Goal: Task Accomplishment & Management: Complete application form

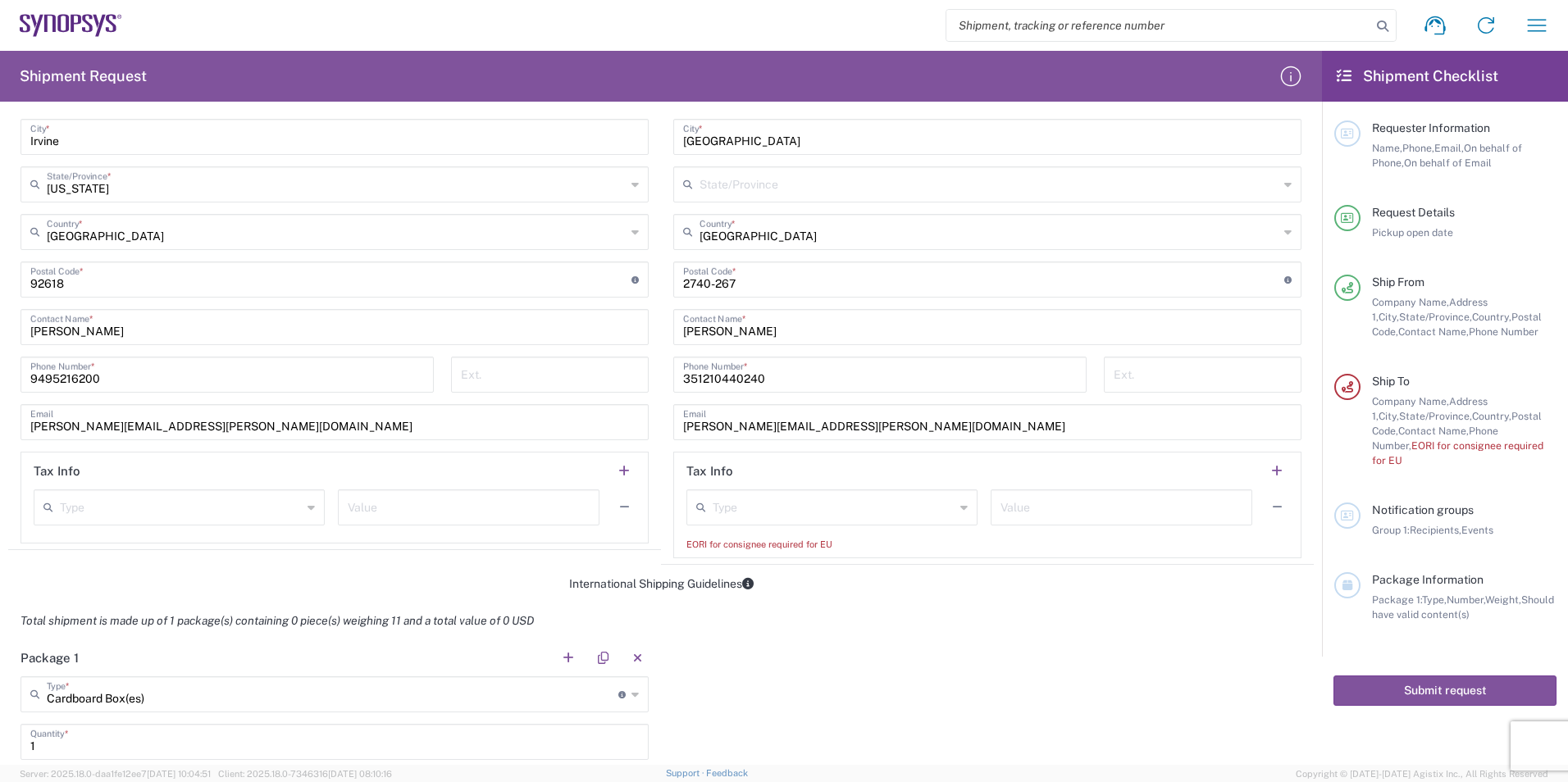
scroll to position [902, 0]
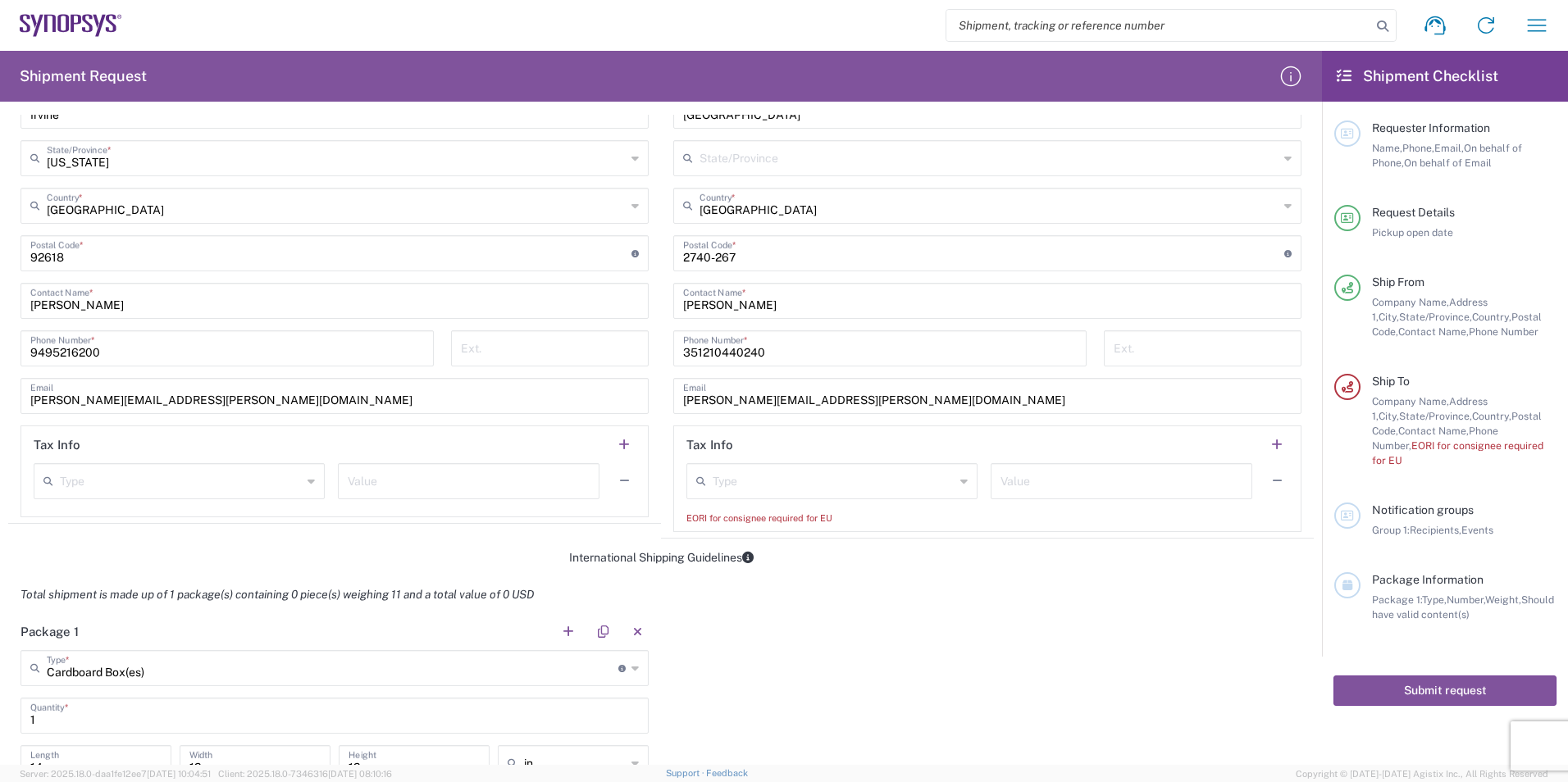
click at [160, 489] on input "text" at bounding box center [180, 480] width 242 height 29
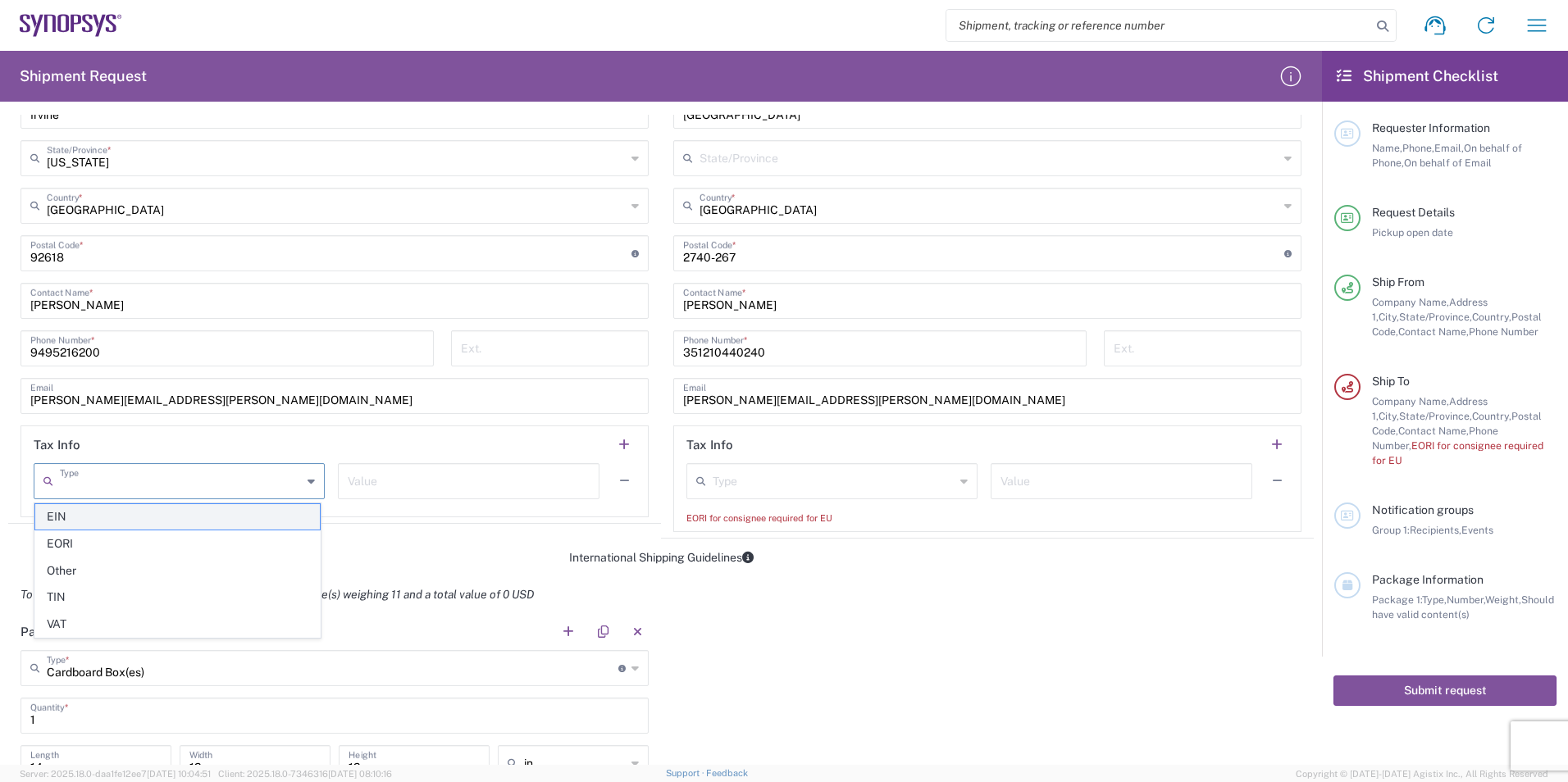
click at [56, 516] on span "EIN" at bounding box center [177, 518] width 284 height 26
type input "EIN"
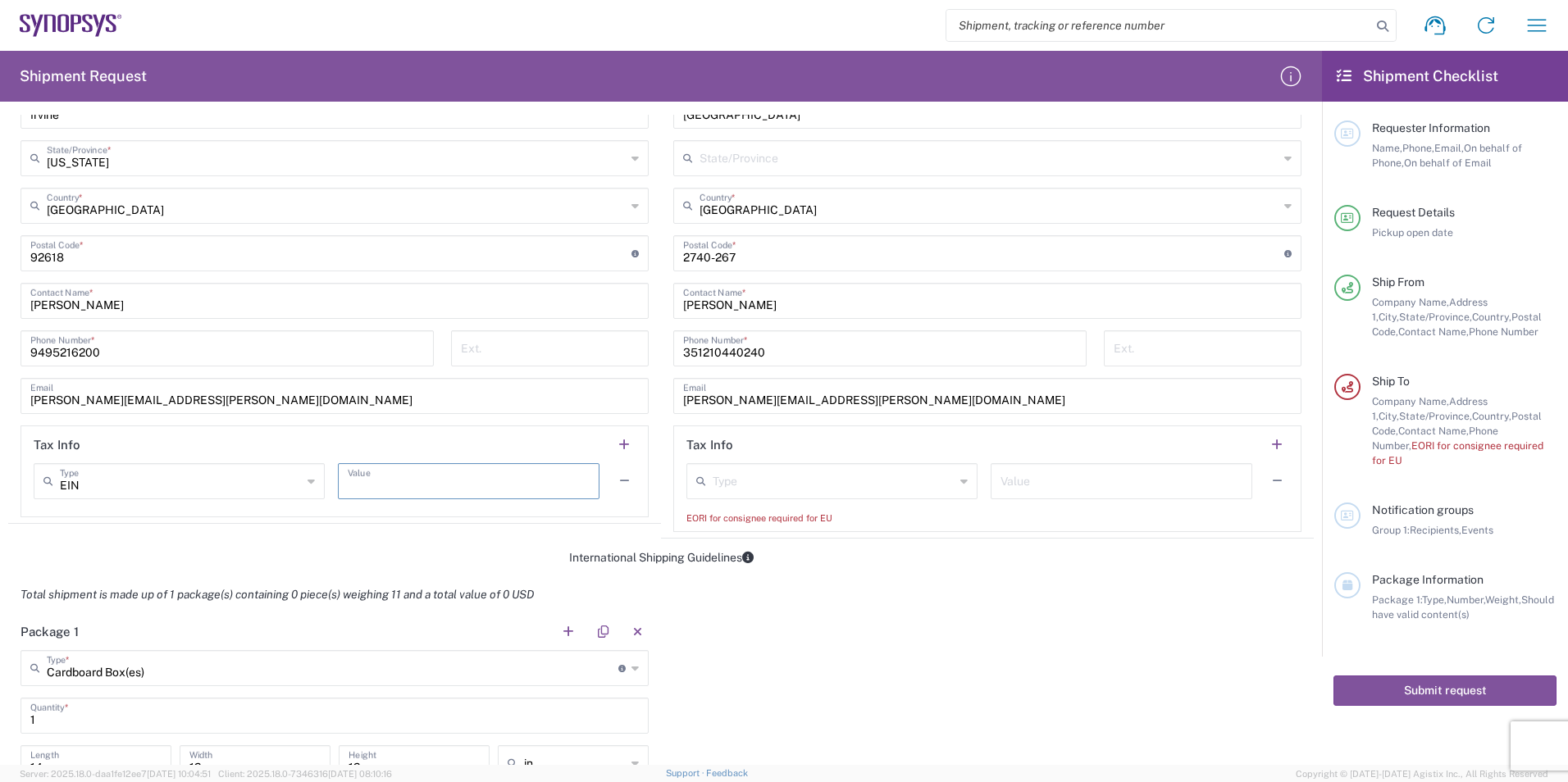
click at [415, 480] on input "text" at bounding box center [468, 480] width 242 height 29
click at [395, 476] on input "text" at bounding box center [468, 480] width 242 height 29
paste input "311.98"
type input "311.98"
click at [856, 481] on input "text" at bounding box center [833, 480] width 242 height 29
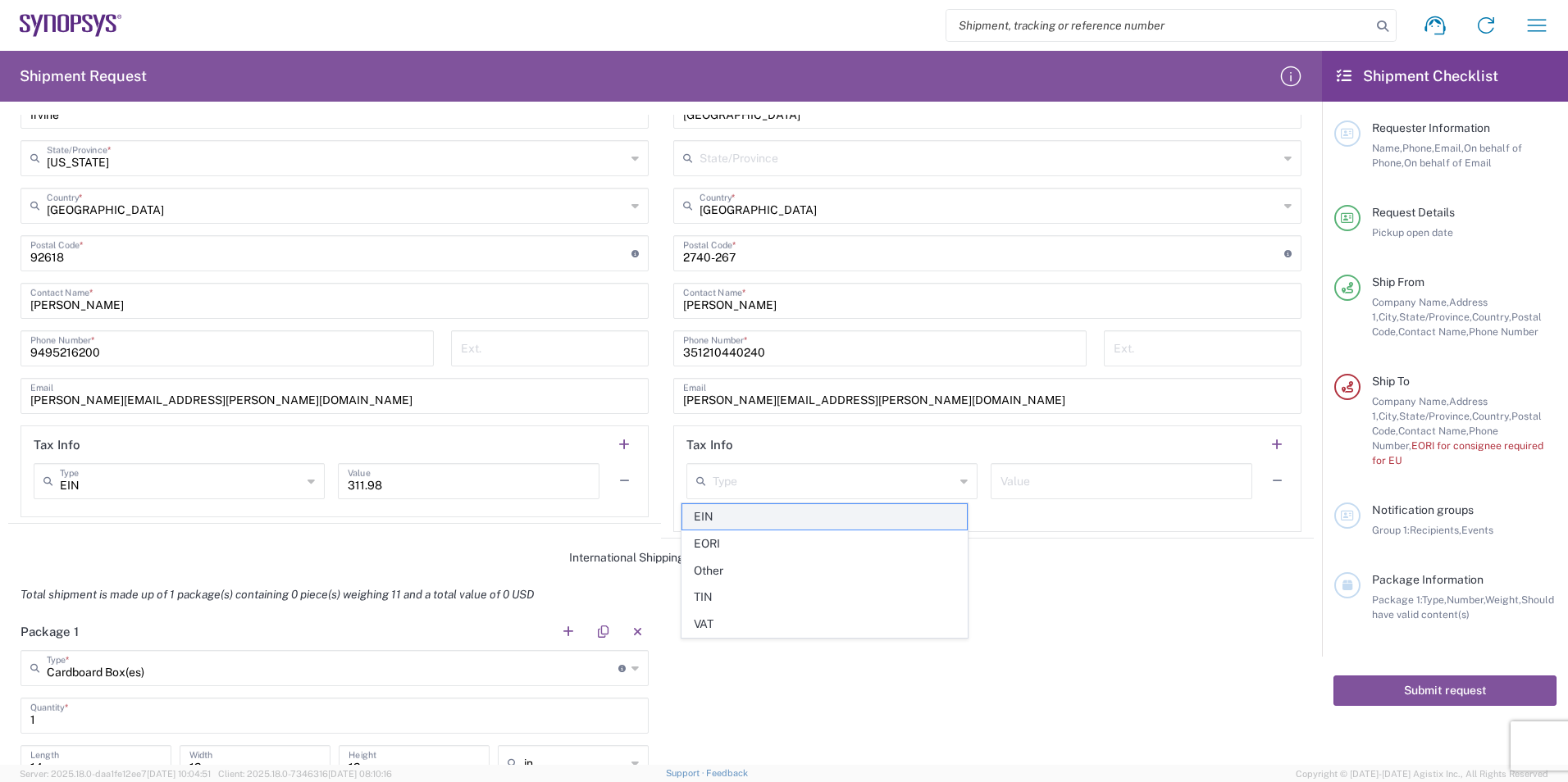
click at [762, 511] on span "EIN" at bounding box center [824, 518] width 284 height 26
type input "EIN"
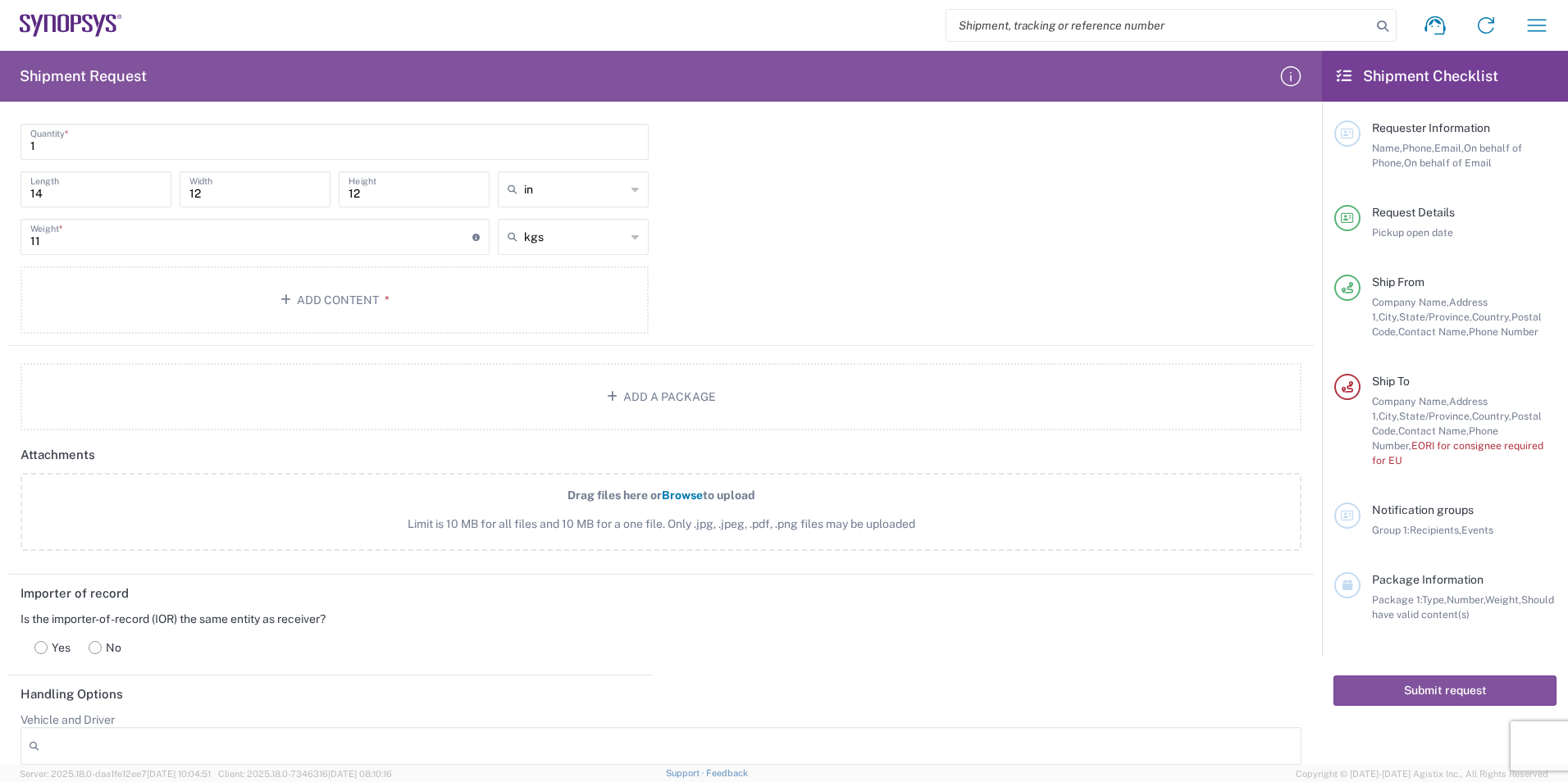
scroll to position [1805, 0]
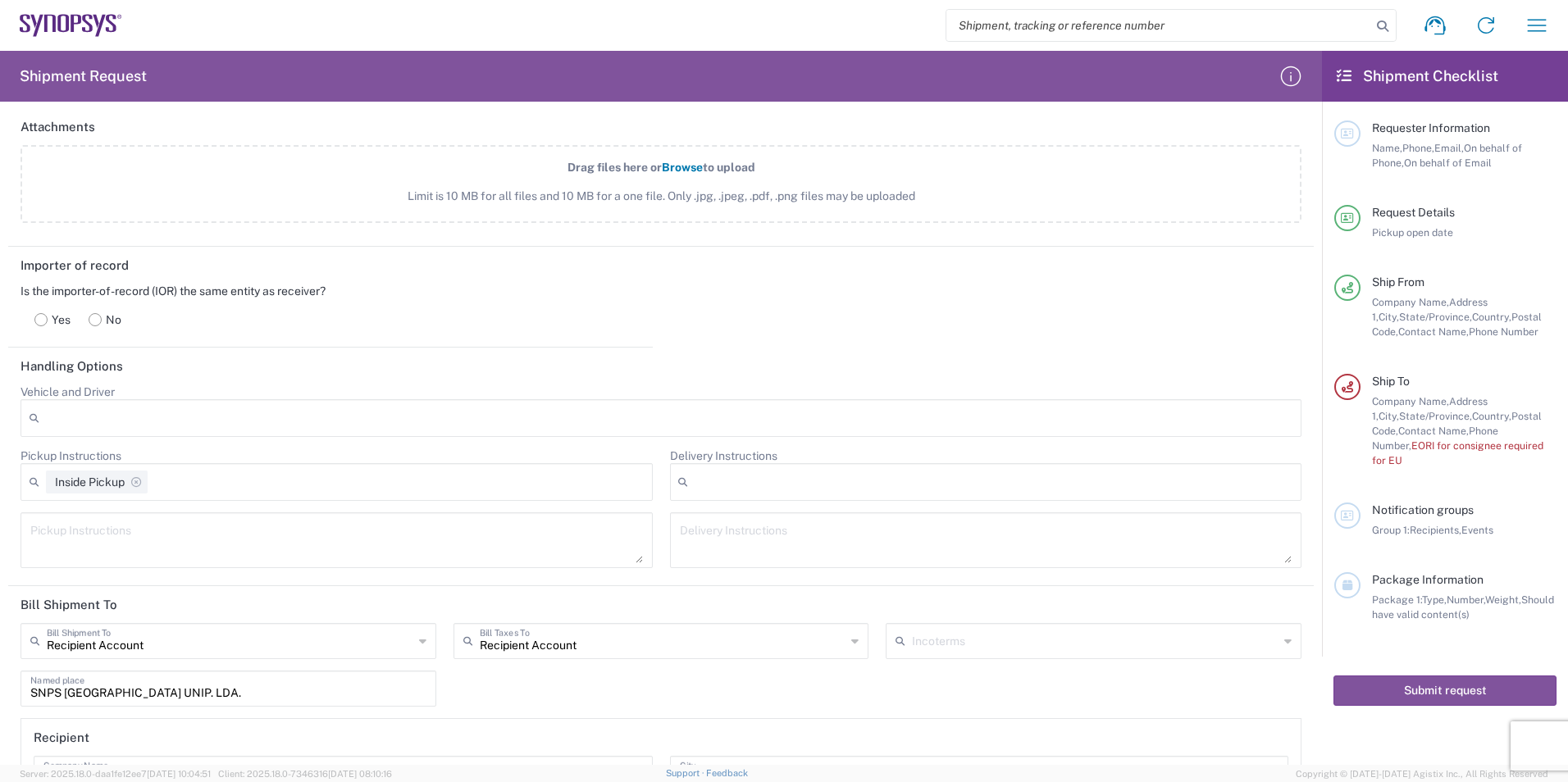
drag, startPoint x: 36, startPoint y: 318, endPoint x: 15, endPoint y: 330, distance: 24.2
click at [36, 318] on rect at bounding box center [42, 320] width 12 height 12
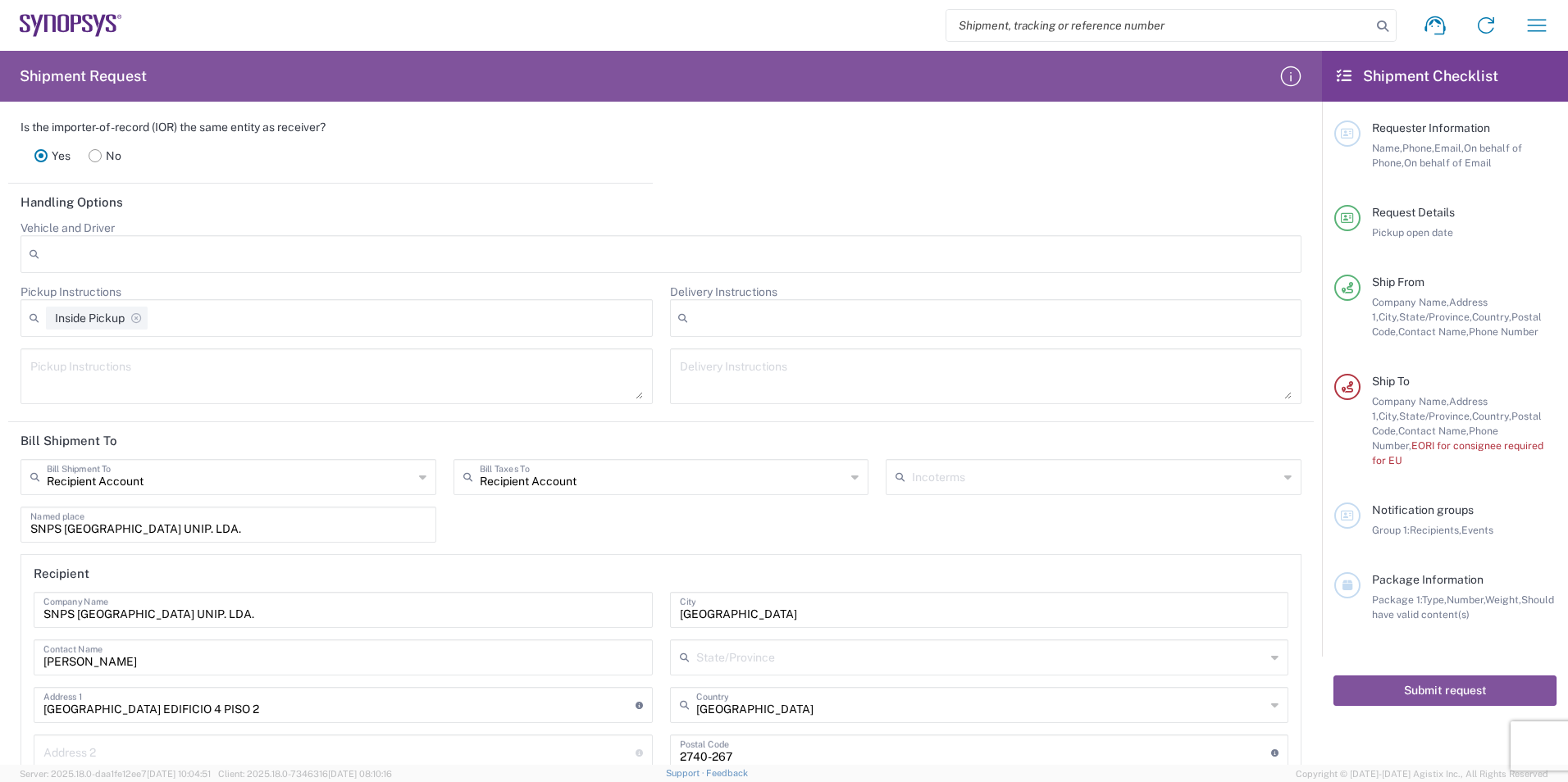
click at [236, 260] on div at bounding box center [661, 254] width 1281 height 38
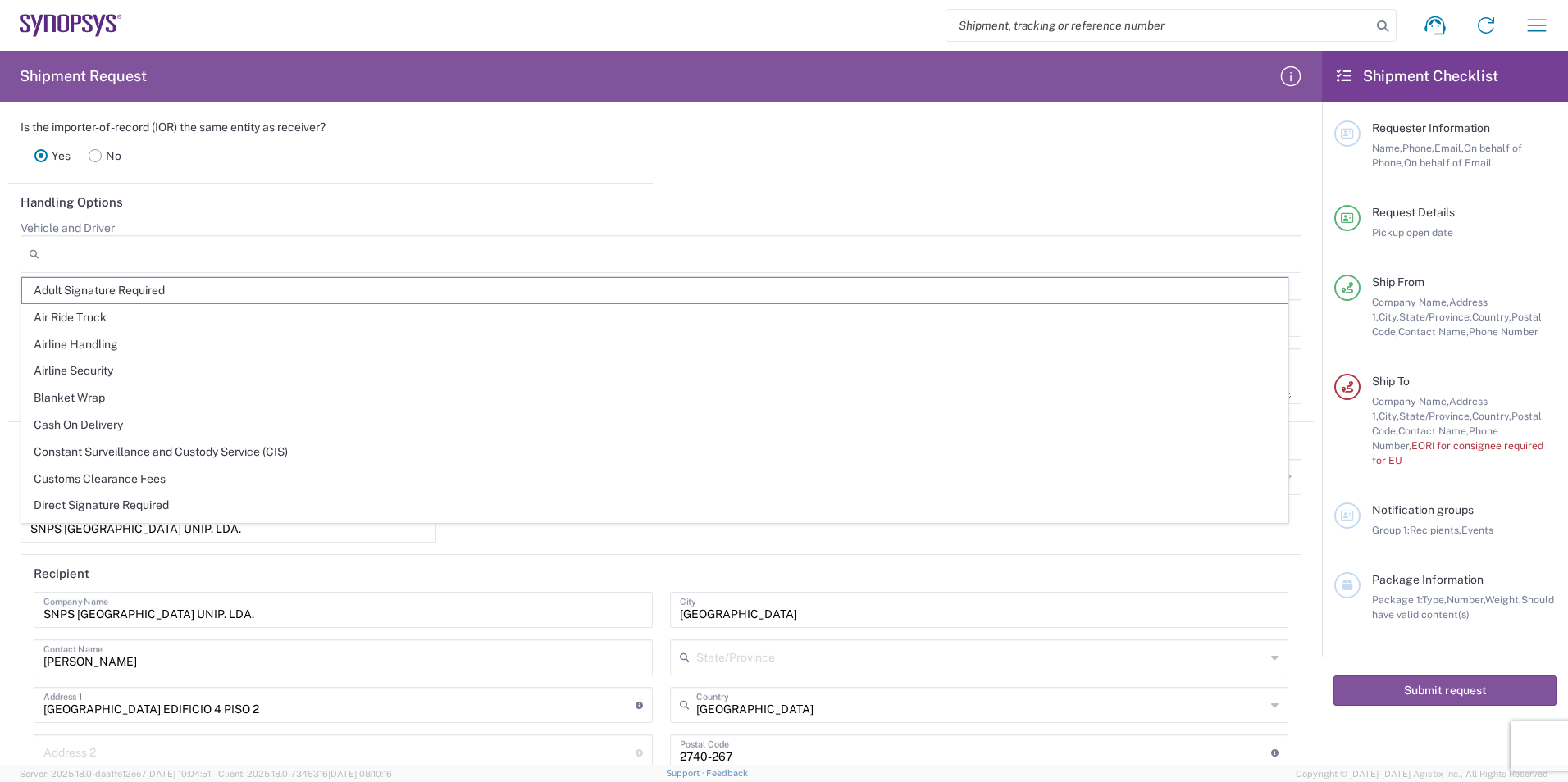
click at [225, 207] on header "Handling Options" at bounding box center [660, 202] width 1306 height 37
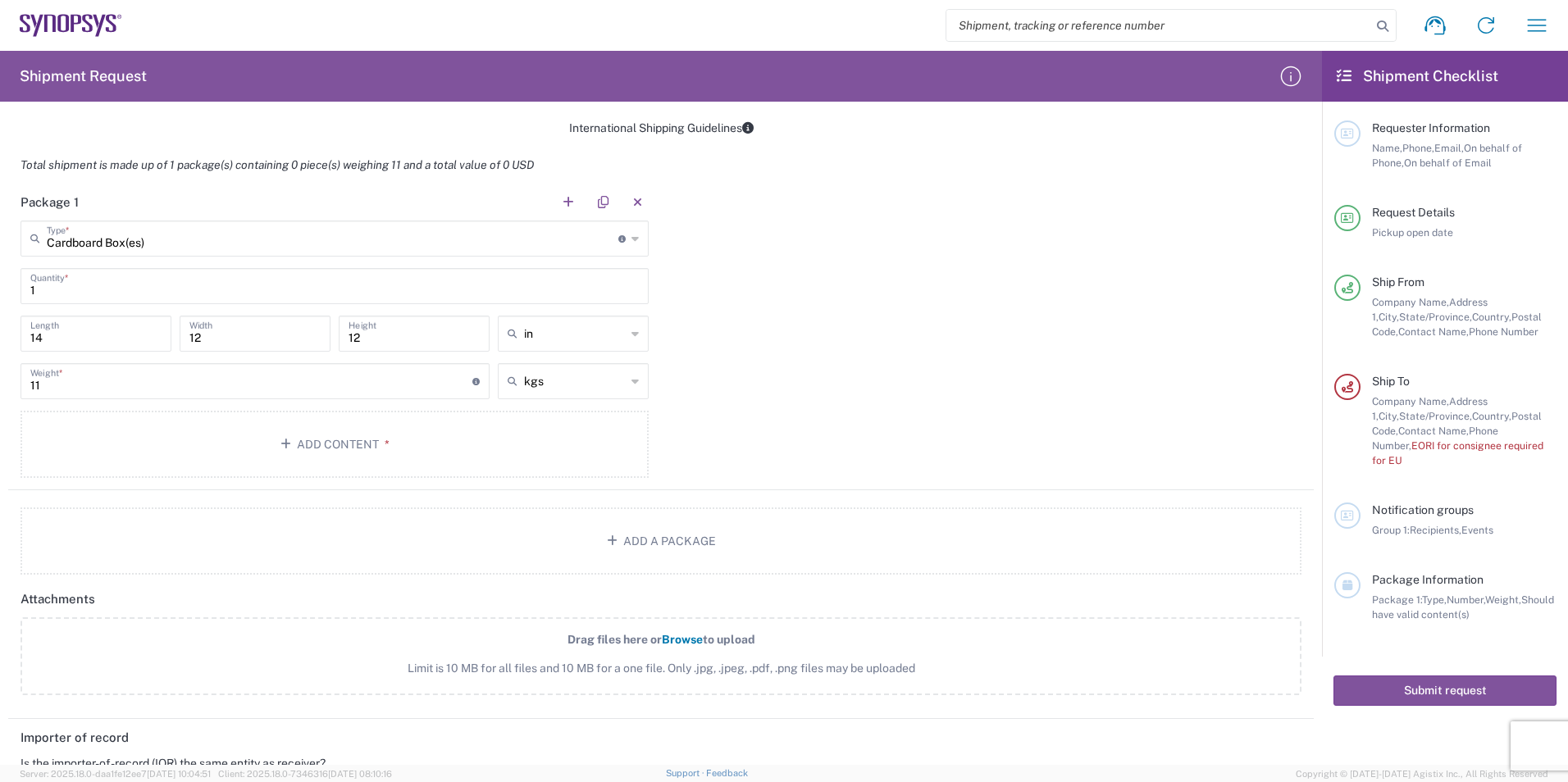
scroll to position [1168, 0]
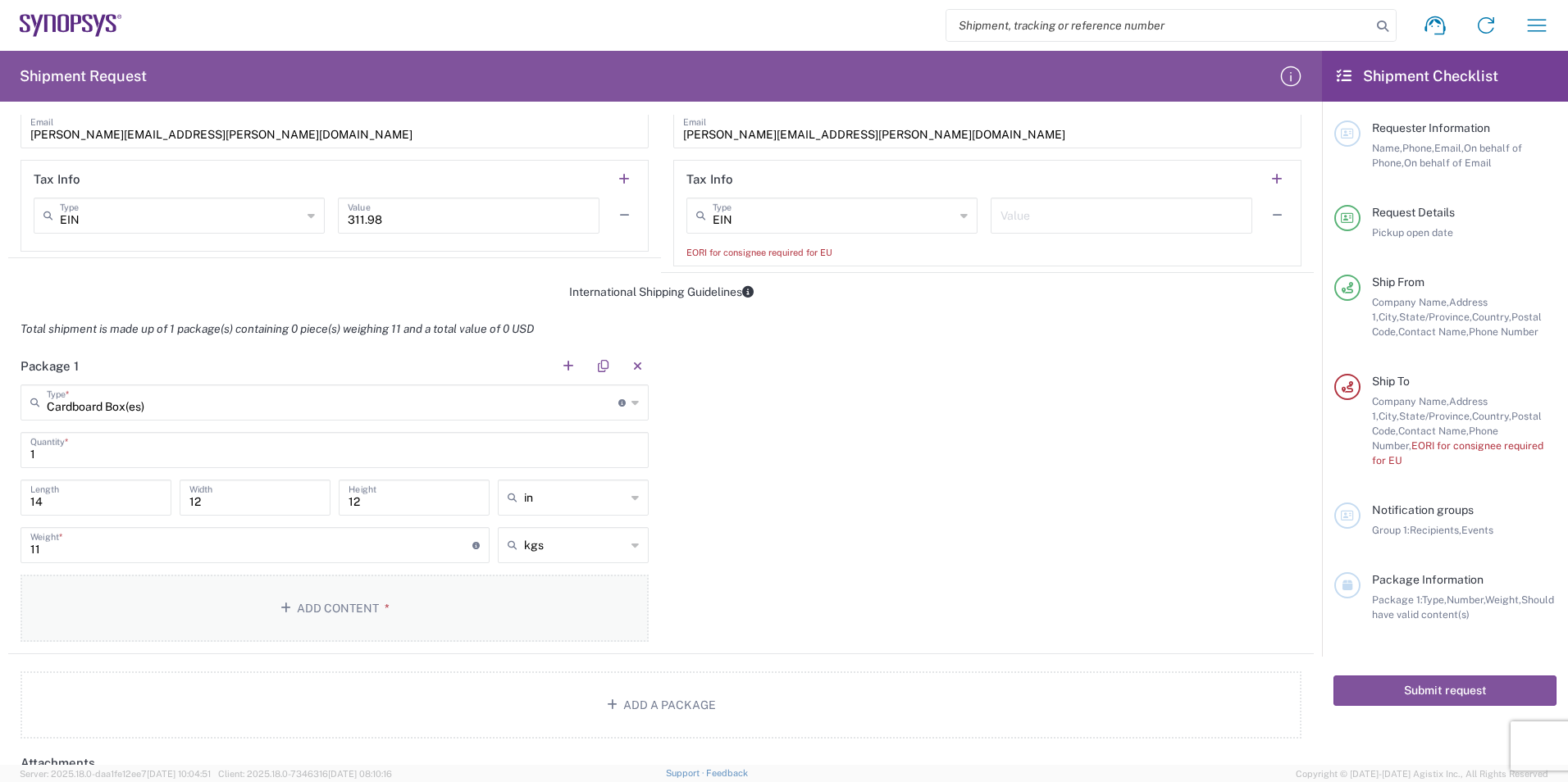
click at [379, 605] on span "*" at bounding box center [384, 608] width 11 height 13
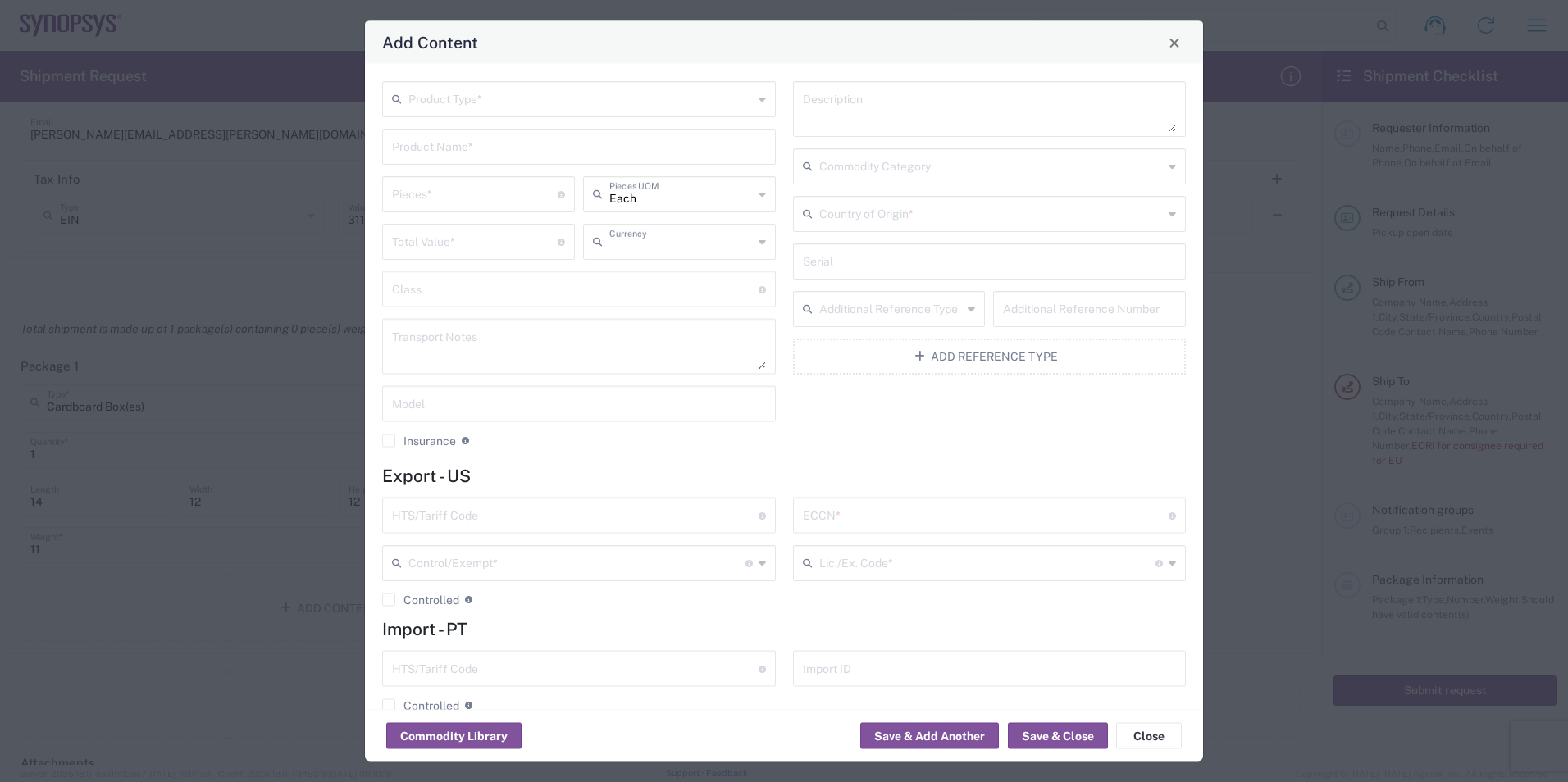
type input "US Dollar"
click at [595, 98] on input "text" at bounding box center [581, 98] width 344 height 29
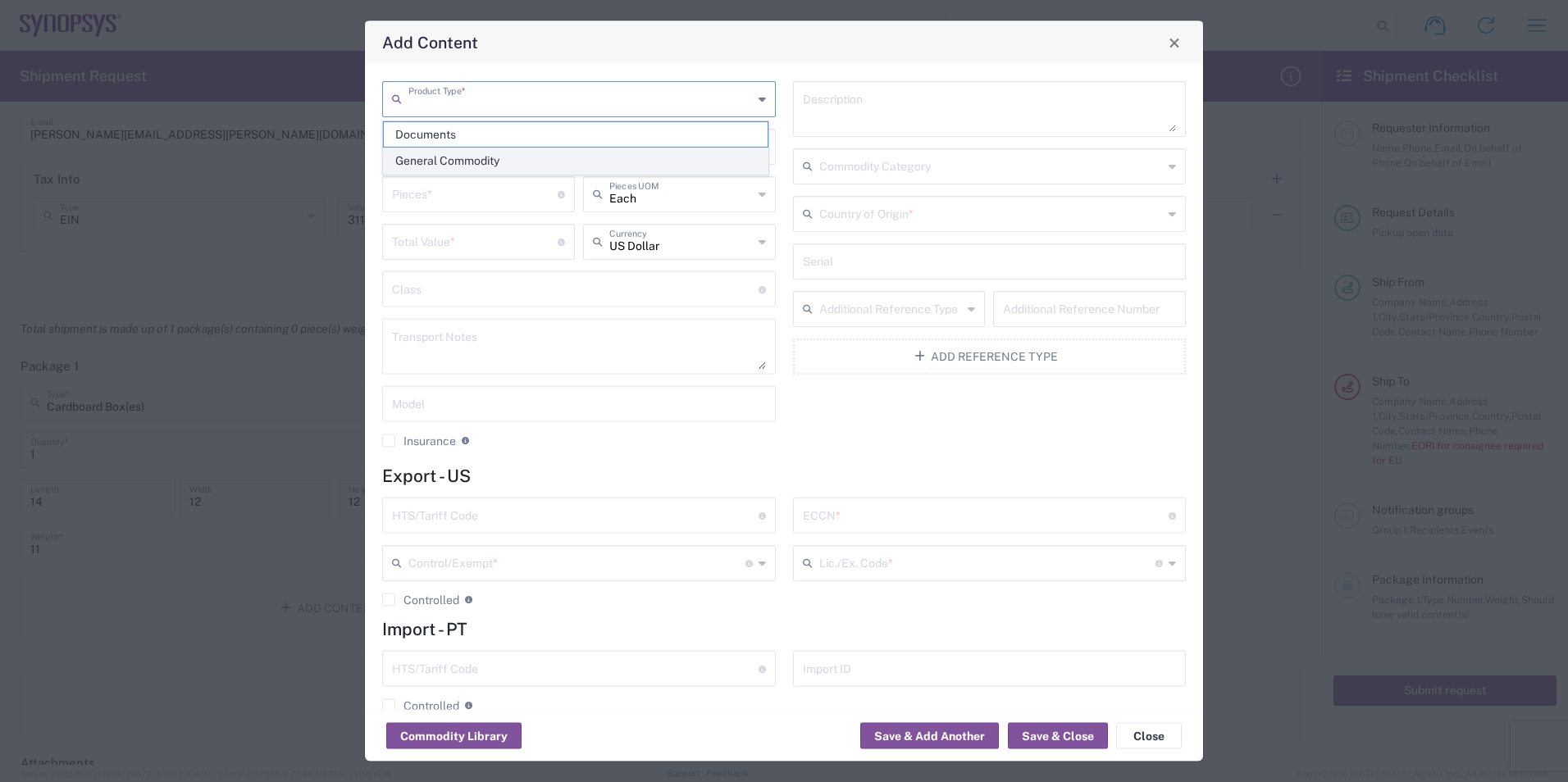
click at [549, 159] on span "General Commodity" at bounding box center [576, 161] width 384 height 26
type input "General Commodity"
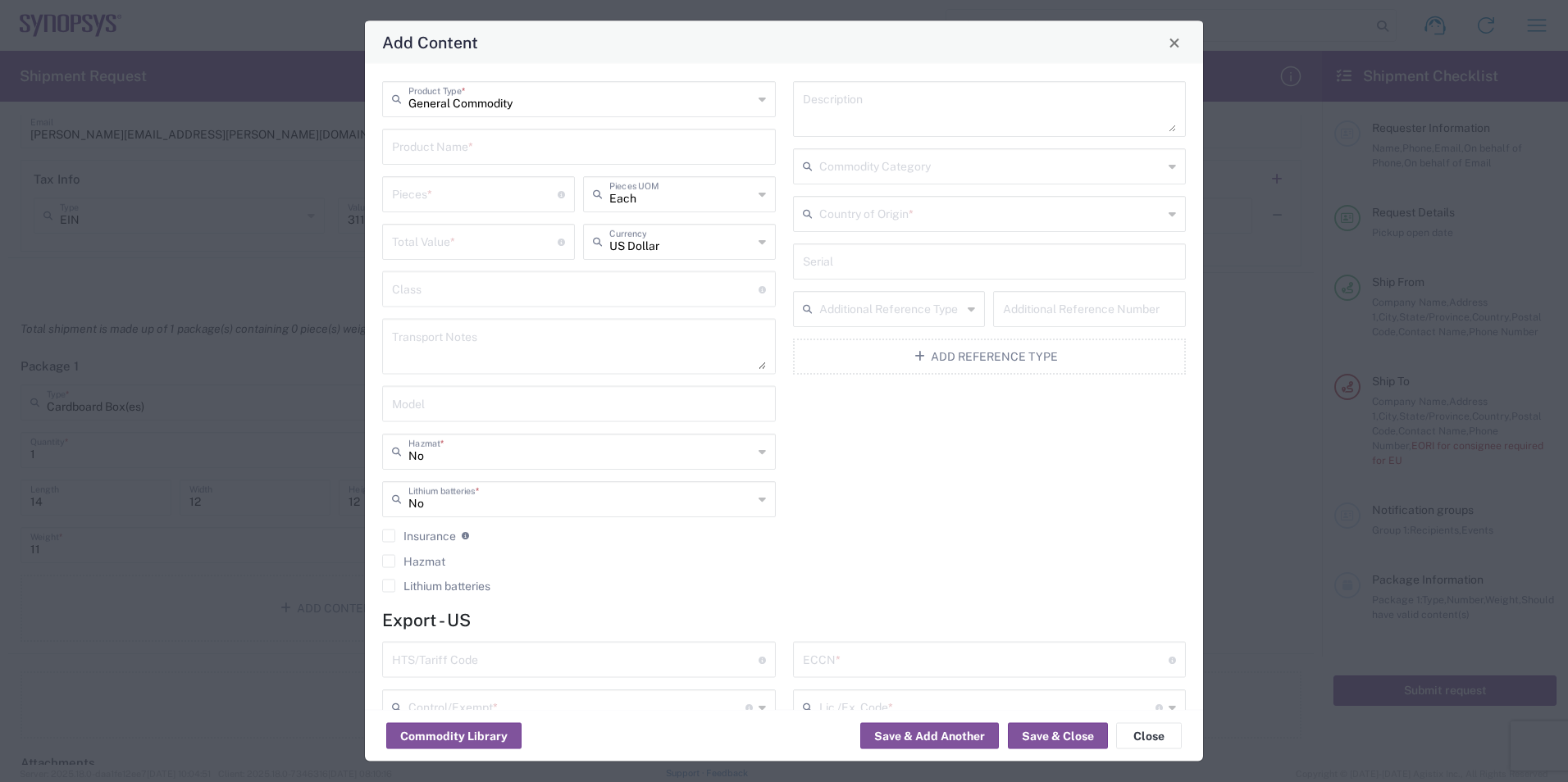
click at [519, 146] on input "text" at bounding box center [579, 146] width 374 height 29
click at [418, 146] on input "text" at bounding box center [579, 146] width 374 height 29
paste input "C10_n245"
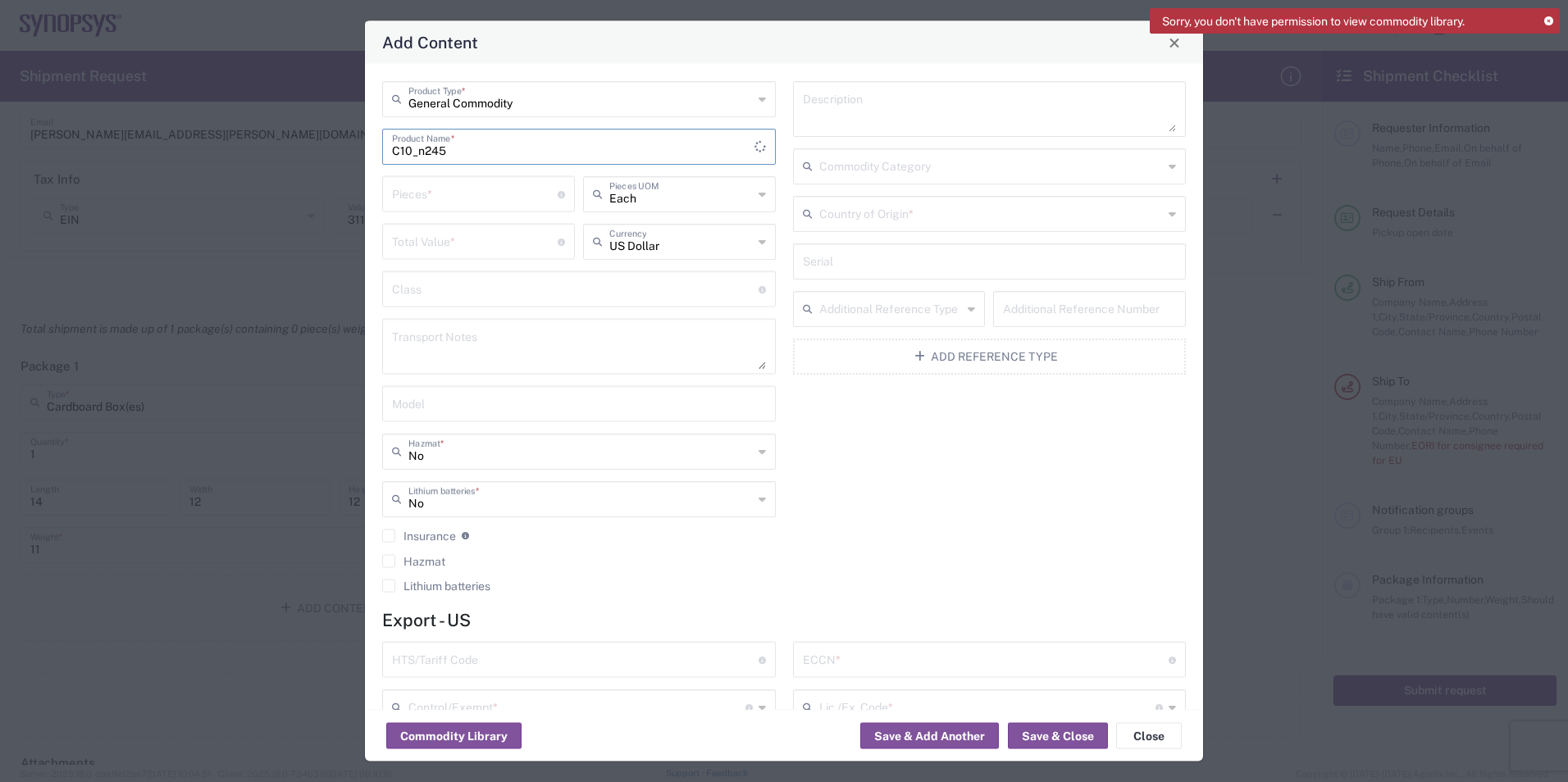
type input "C10_n245"
click at [497, 189] on input "number" at bounding box center [474, 193] width 165 height 29
click at [462, 246] on input "number" at bounding box center [474, 255] width 165 height 29
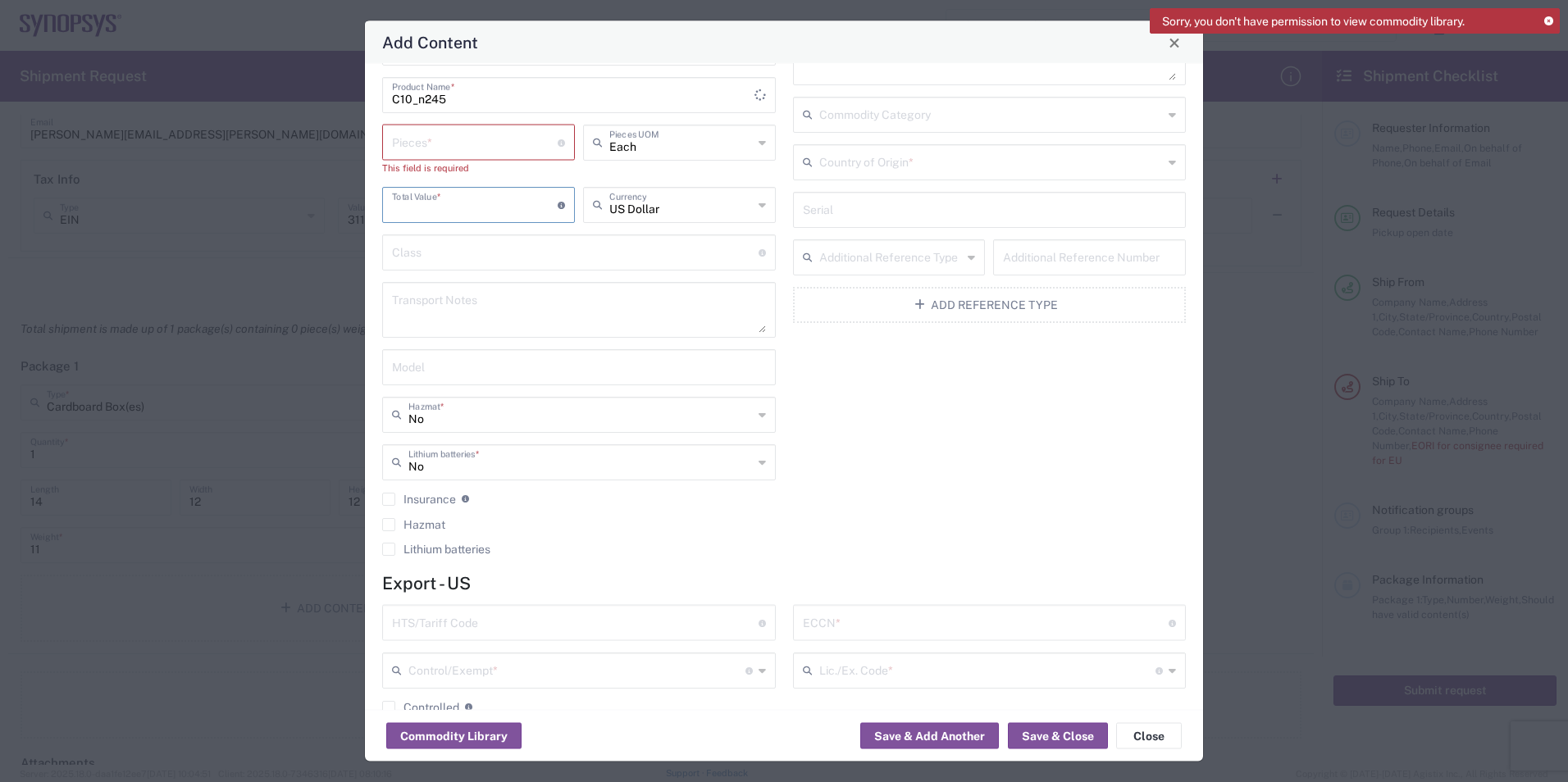
scroll to position [0, 0]
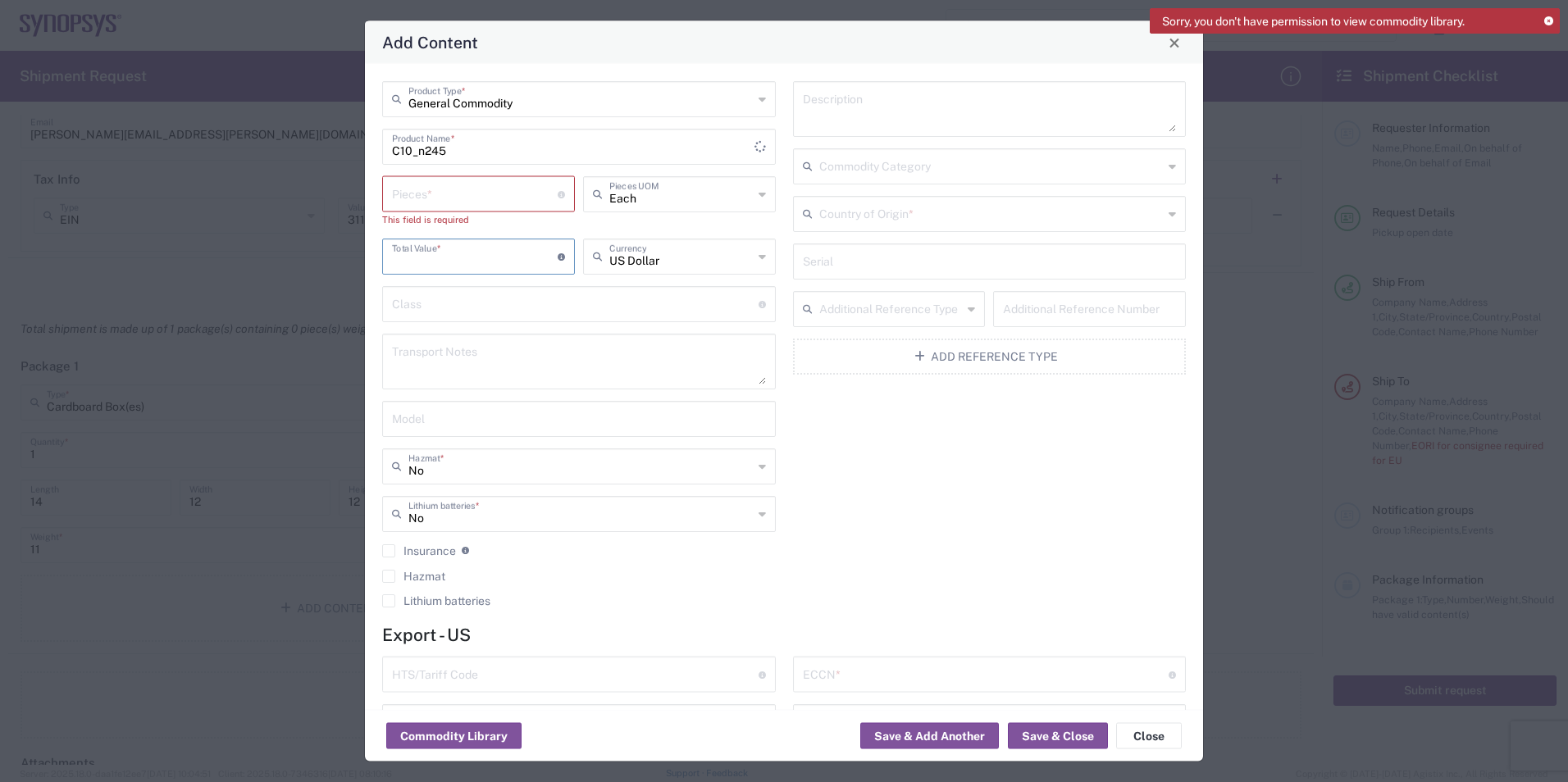
click at [939, 208] on input "text" at bounding box center [992, 212] width 344 height 29
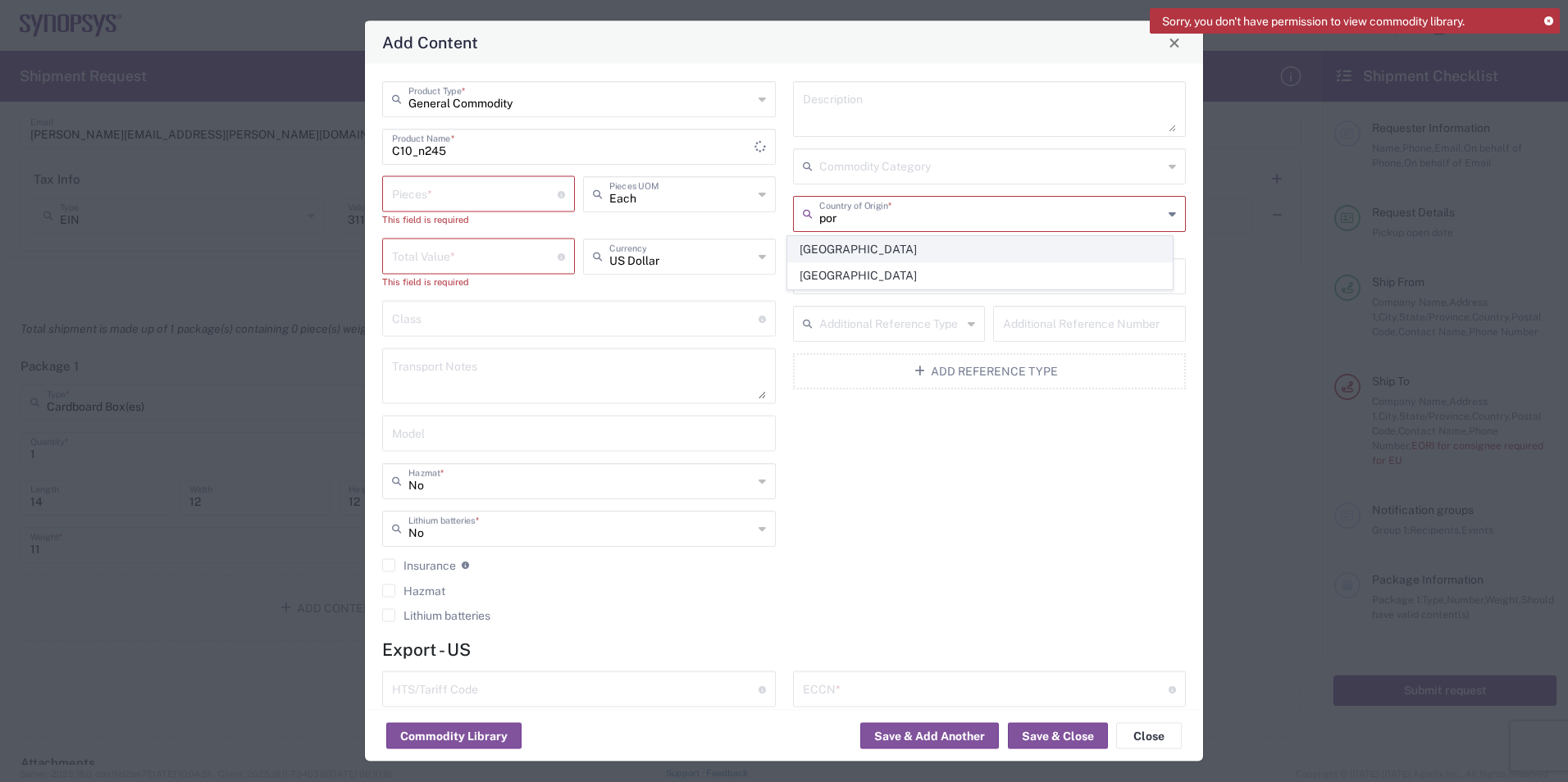
click at [887, 250] on span "[GEOGRAPHIC_DATA]" at bounding box center [980, 249] width 384 height 26
type input "[GEOGRAPHIC_DATA]"
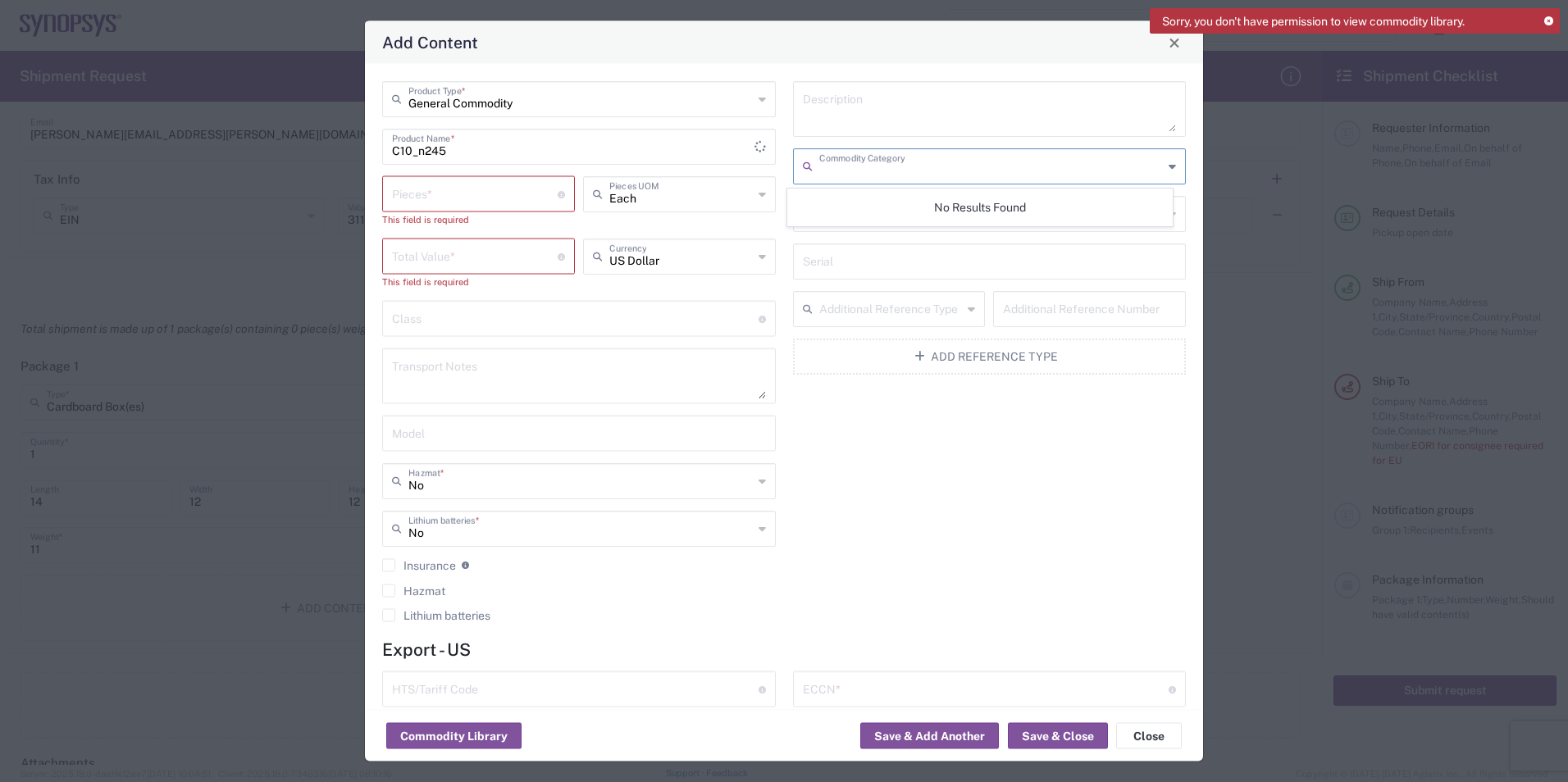
click at [868, 165] on input "text" at bounding box center [992, 164] width 344 height 29
drag, startPoint x: 877, startPoint y: 108, endPoint x: 871, endPoint y: 155, distance: 47.4
click at [877, 108] on textarea at bounding box center [990, 109] width 374 height 46
click at [906, 446] on div "Description Commodity Category [GEOGRAPHIC_DATA] Country of Origin * Serial Add…" at bounding box center [989, 357] width 411 height 552
click at [863, 263] on input "text" at bounding box center [990, 260] width 374 height 29
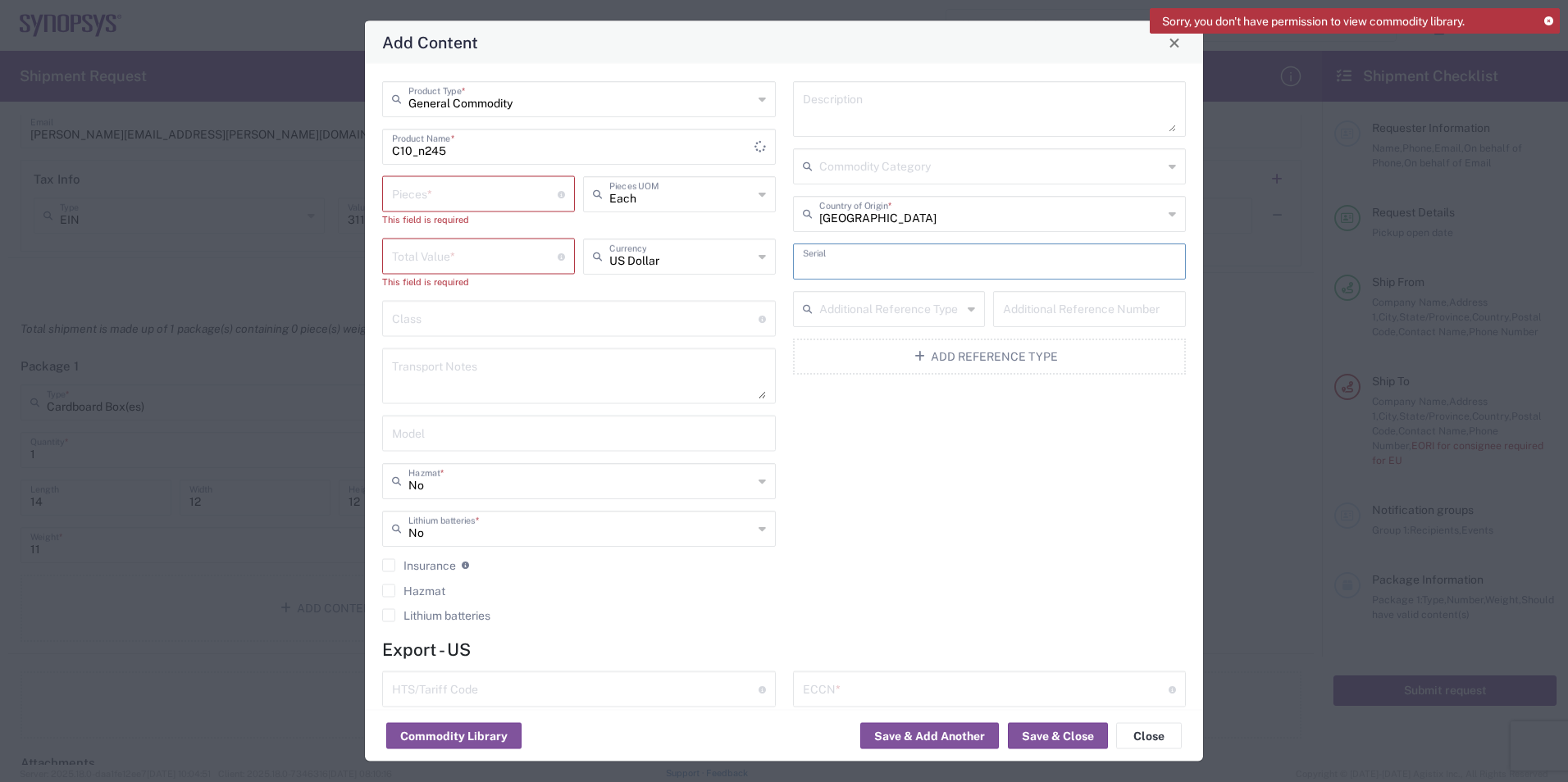
click at [933, 502] on div "Description Commodity Category [GEOGRAPHIC_DATA] Country of Origin * Serial Add…" at bounding box center [989, 357] width 411 height 552
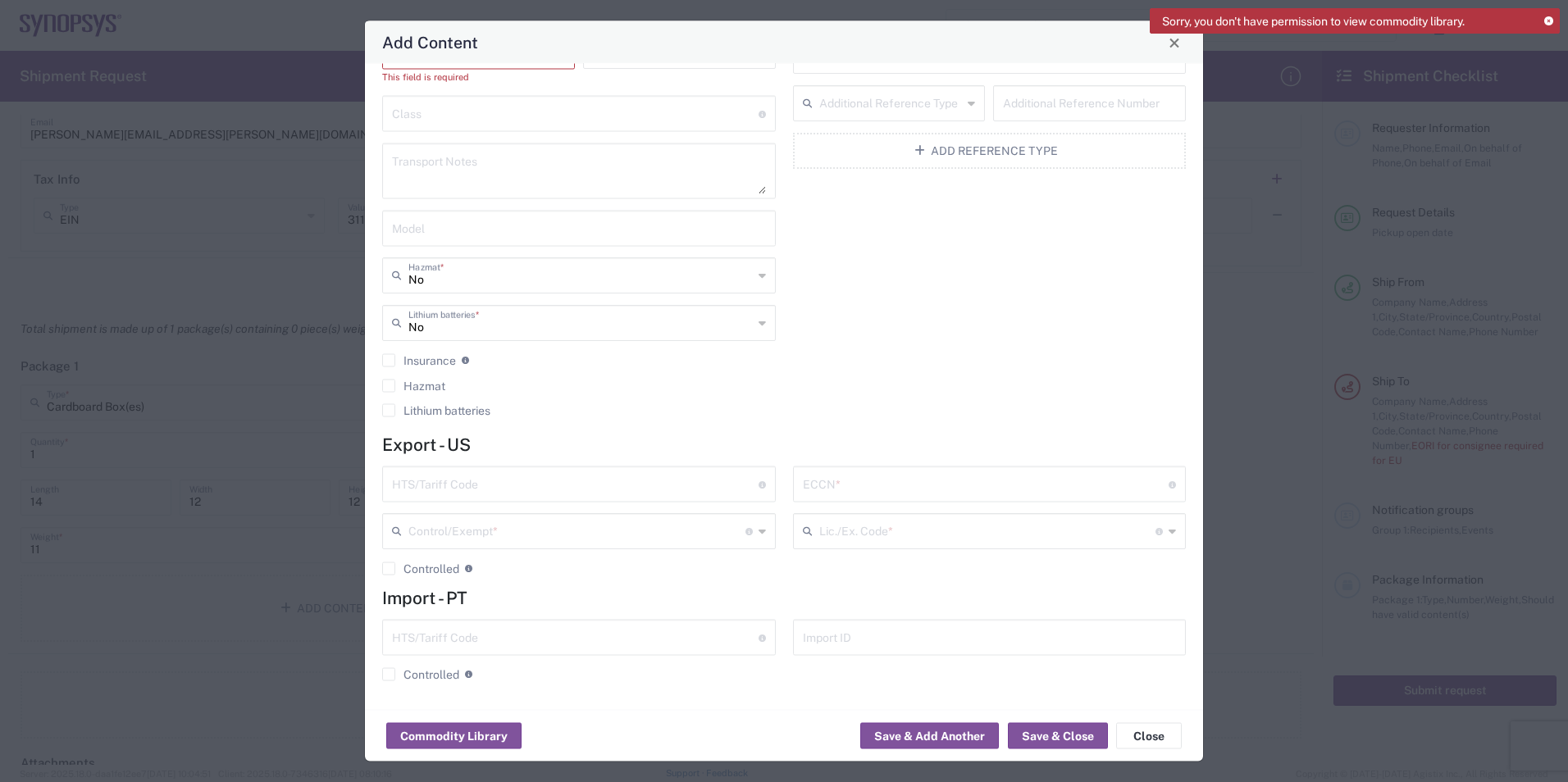
scroll to position [206, 0]
click at [894, 481] on input "text" at bounding box center [986, 482] width 366 height 29
click at [990, 361] on div "Description Commodity Category [GEOGRAPHIC_DATA] Country of Origin * Serial Add…" at bounding box center [989, 151] width 411 height 552
click at [853, 491] on input "text" at bounding box center [986, 482] width 366 height 29
click at [828, 483] on input "text" at bounding box center [986, 482] width 366 height 29
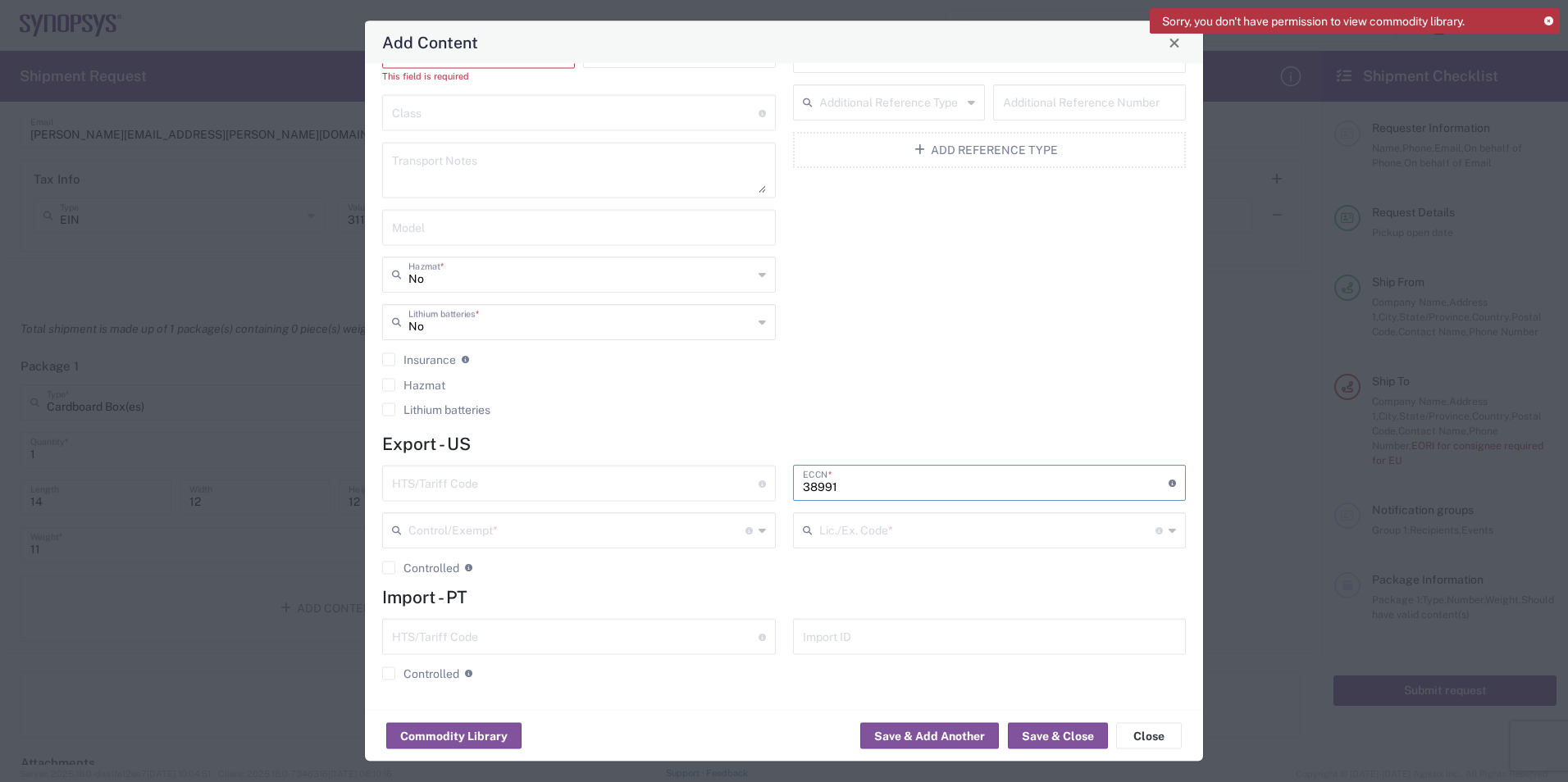
type input "38991"
click at [878, 538] on input "text" at bounding box center [988, 530] width 338 height 29
click at [914, 534] on input "text" at bounding box center [988, 530] width 338 height 29
type input "8542390060"
click at [876, 627] on input "text" at bounding box center [990, 635] width 374 height 29
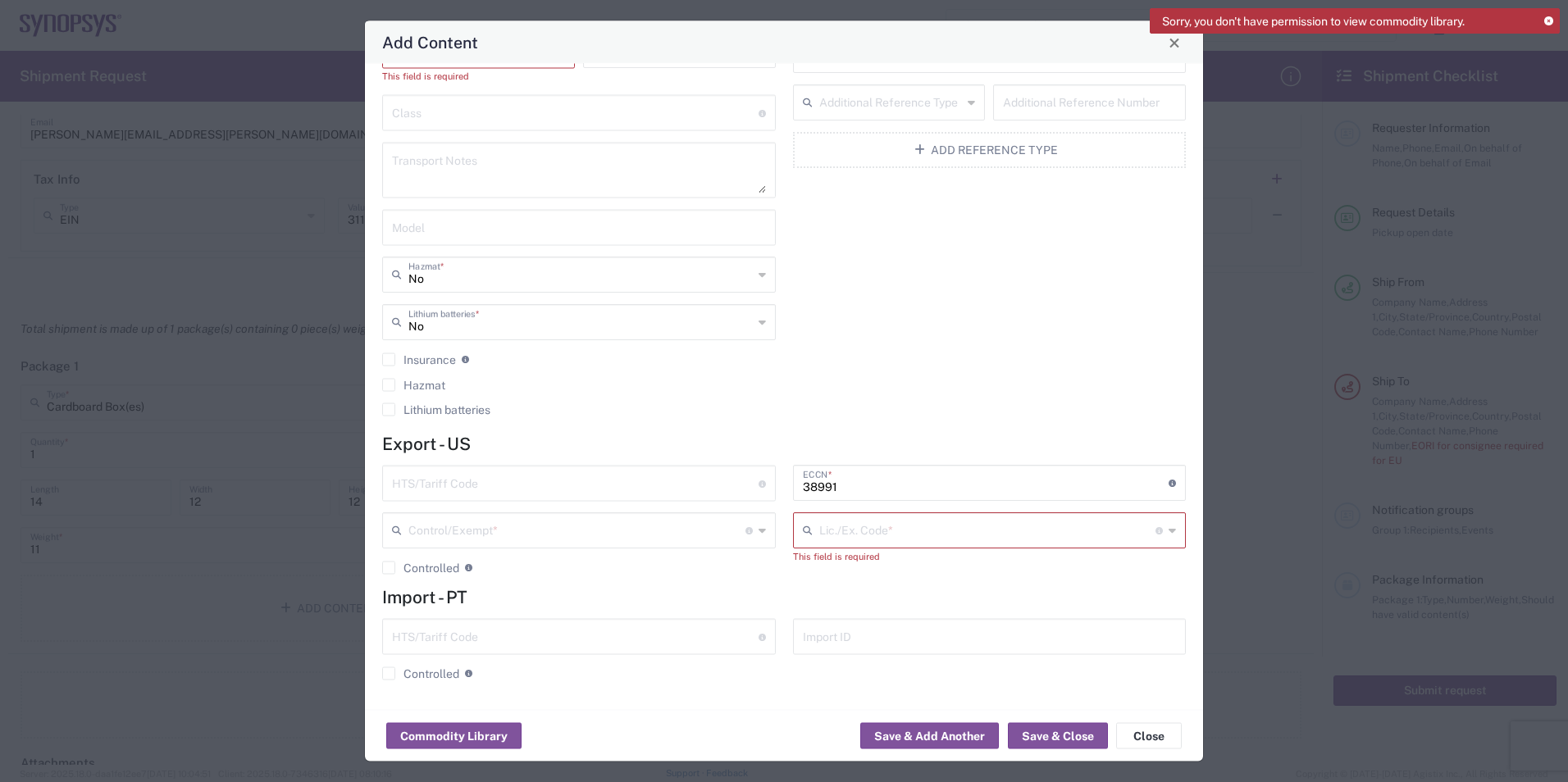
drag, startPoint x: 916, startPoint y: 348, endPoint x: 925, endPoint y: 342, distance: 10.8
click at [918, 348] on div "Description Commodity Category [GEOGRAPHIC_DATA] Country of Origin * Serial Add…" at bounding box center [989, 151] width 411 height 552
click at [839, 525] on input "text" at bounding box center [988, 530] width 338 height 29
click at [958, 385] on div "Description Commodity Category [GEOGRAPHIC_DATA] Country of Origin * Serial Add…" at bounding box center [989, 151] width 411 height 552
click at [864, 539] on input "text" at bounding box center [988, 530] width 338 height 29
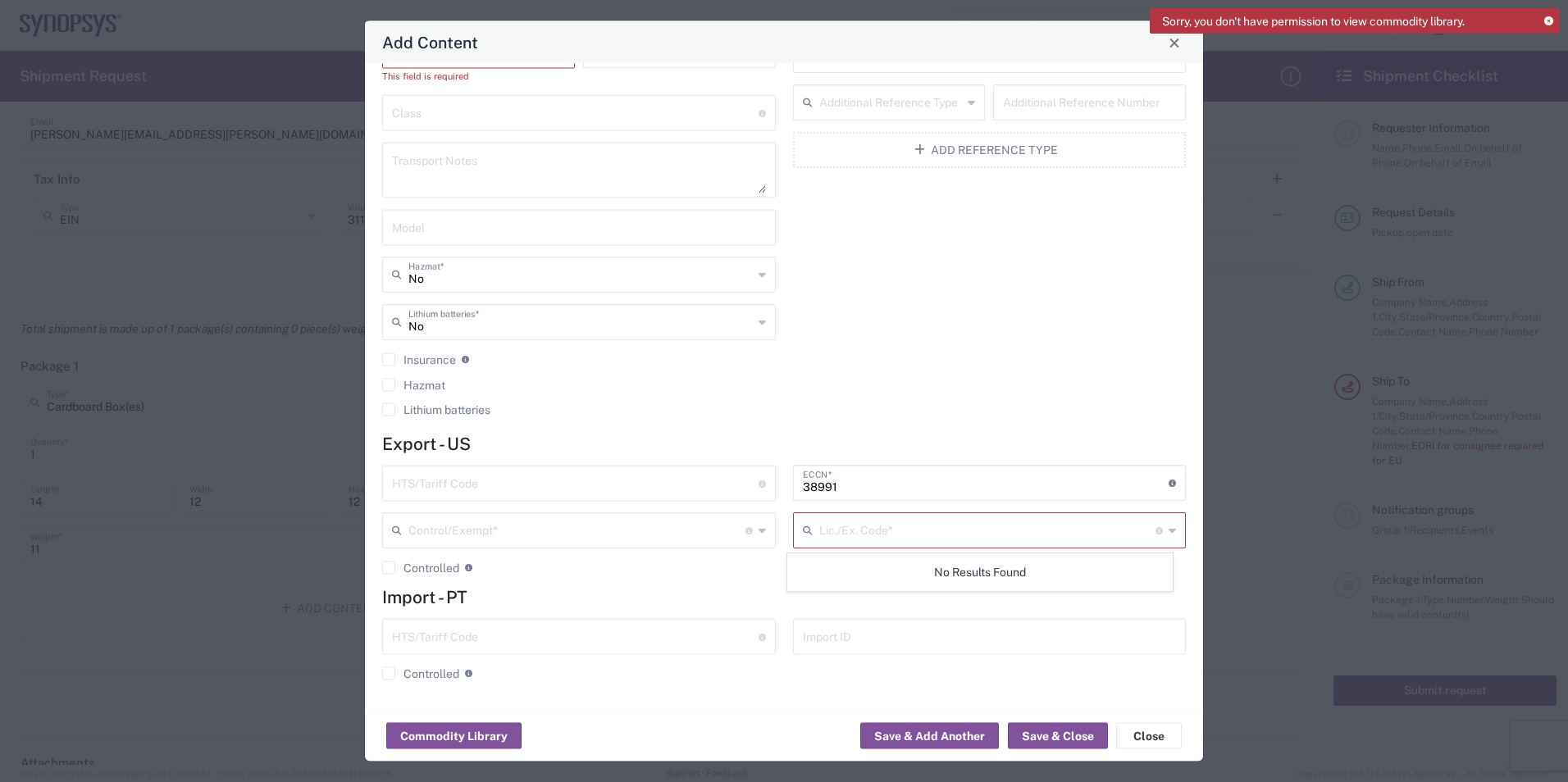
click at [996, 368] on div "Description Commodity Category [GEOGRAPHIC_DATA] Country of Origin * Serial Add…" at bounding box center [989, 151] width 411 height 552
click at [877, 523] on input "text" at bounding box center [988, 530] width 338 height 29
click at [956, 607] on h4 "Import - PT" at bounding box center [784, 597] width 804 height 21
click at [941, 605] on h4 "Import - PT" at bounding box center [784, 597] width 804 height 21
click at [864, 520] on input "text" at bounding box center [988, 530] width 338 height 29
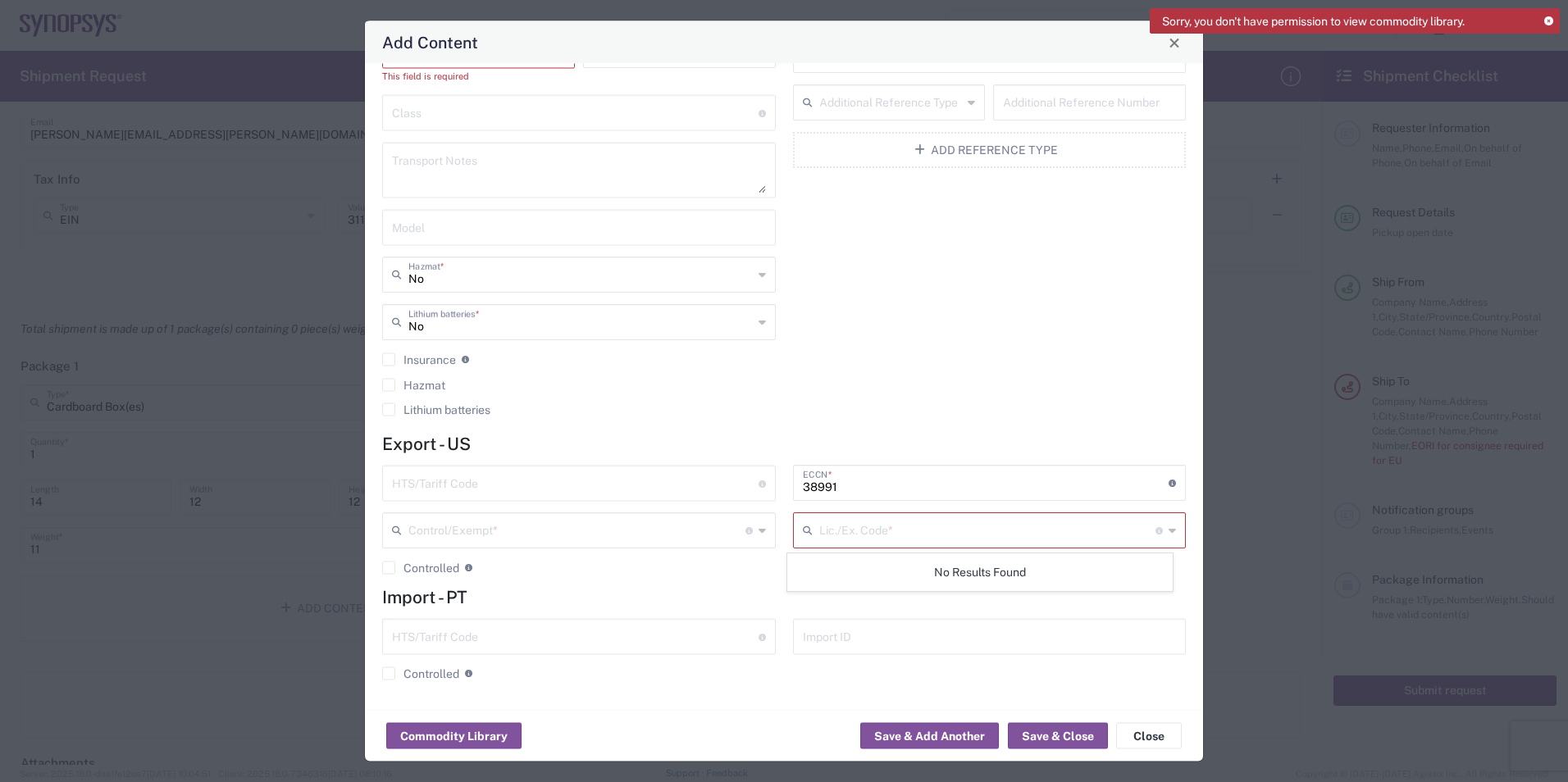
click at [826, 535] on input "text" at bounding box center [988, 530] width 338 height 29
type input "8"
drag, startPoint x: 901, startPoint y: 541, endPoint x: 730, endPoint y: 538, distance: 171.0
click at [730, 538] on div "HTS/Tariff Code 10-digit U.S. import and export statistical classification syst…" at bounding box center [784, 527] width 821 height 122
paste input "8542390060"
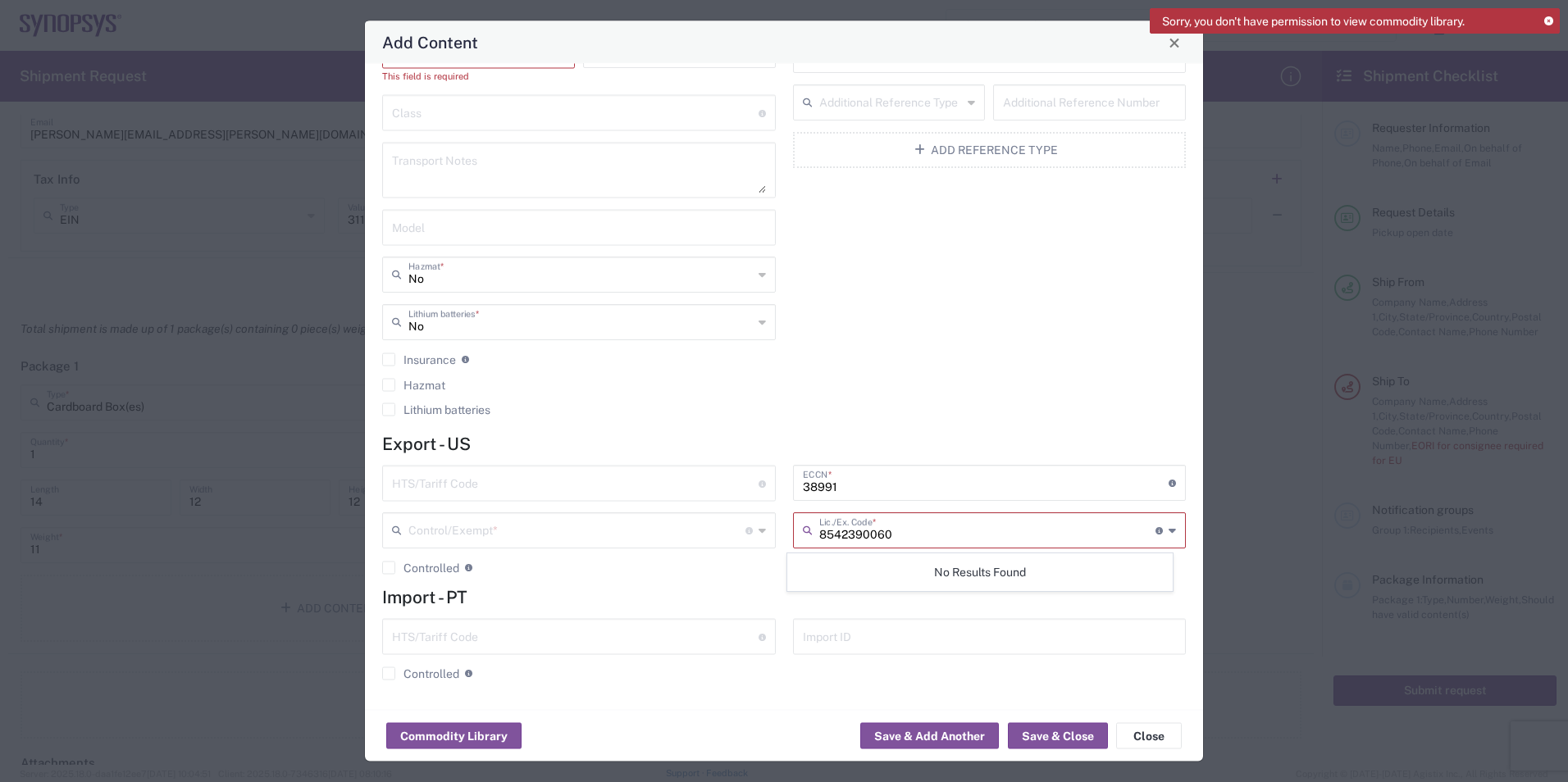
type input "8542390060"
drag, startPoint x: 882, startPoint y: 496, endPoint x: 740, endPoint y: 490, distance: 142.1
click at [740, 490] on div "HTS/Tariff Code 10-digit U.S. import and export statistical classification syst…" at bounding box center [784, 527] width 821 height 122
paste input "A"
type input "3A991"
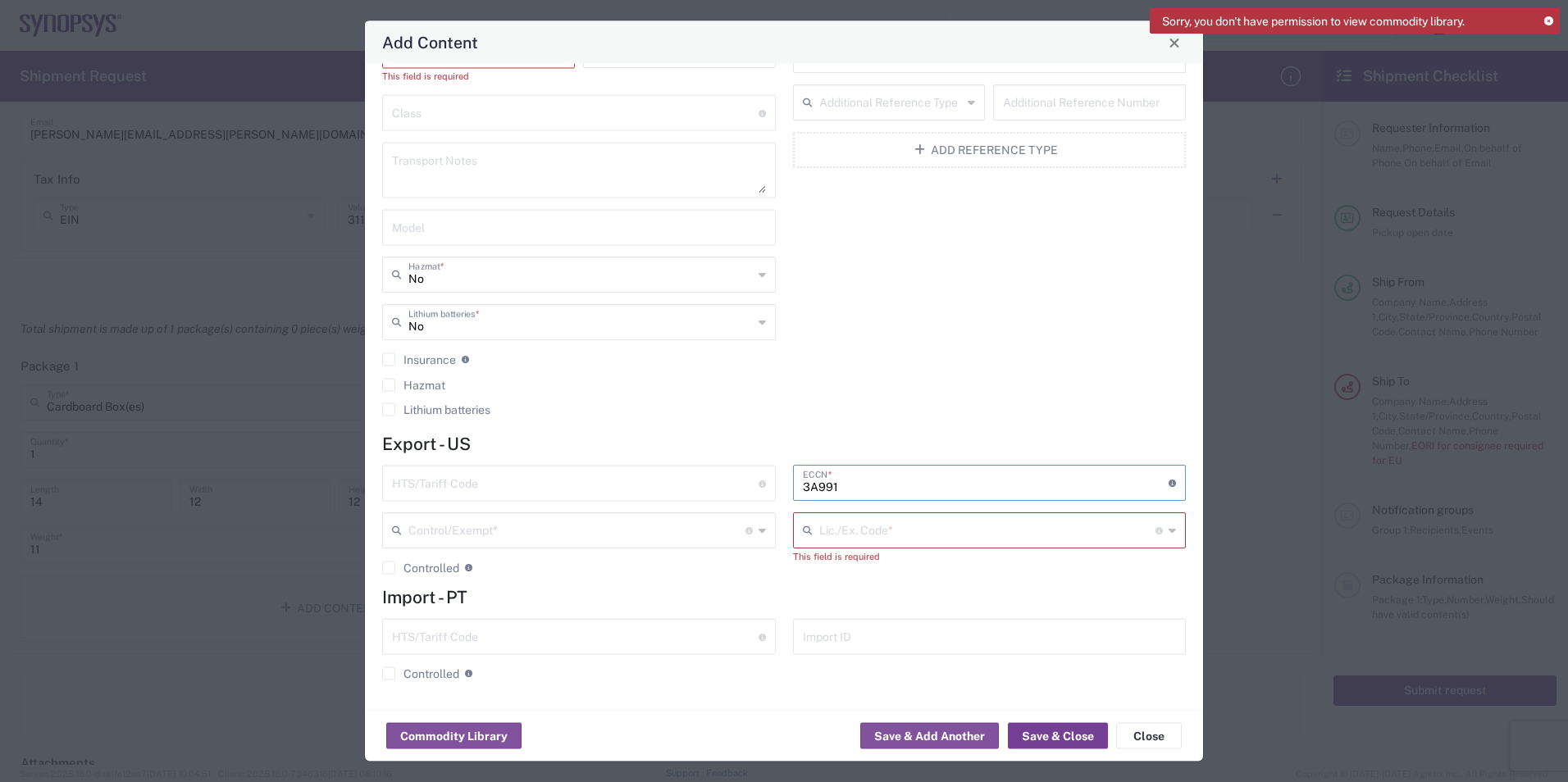
click at [1042, 739] on button "Save & Close" at bounding box center [1057, 736] width 100 height 27
click at [863, 530] on input "text" at bounding box center [988, 530] width 338 height 29
paste input "8542390060"
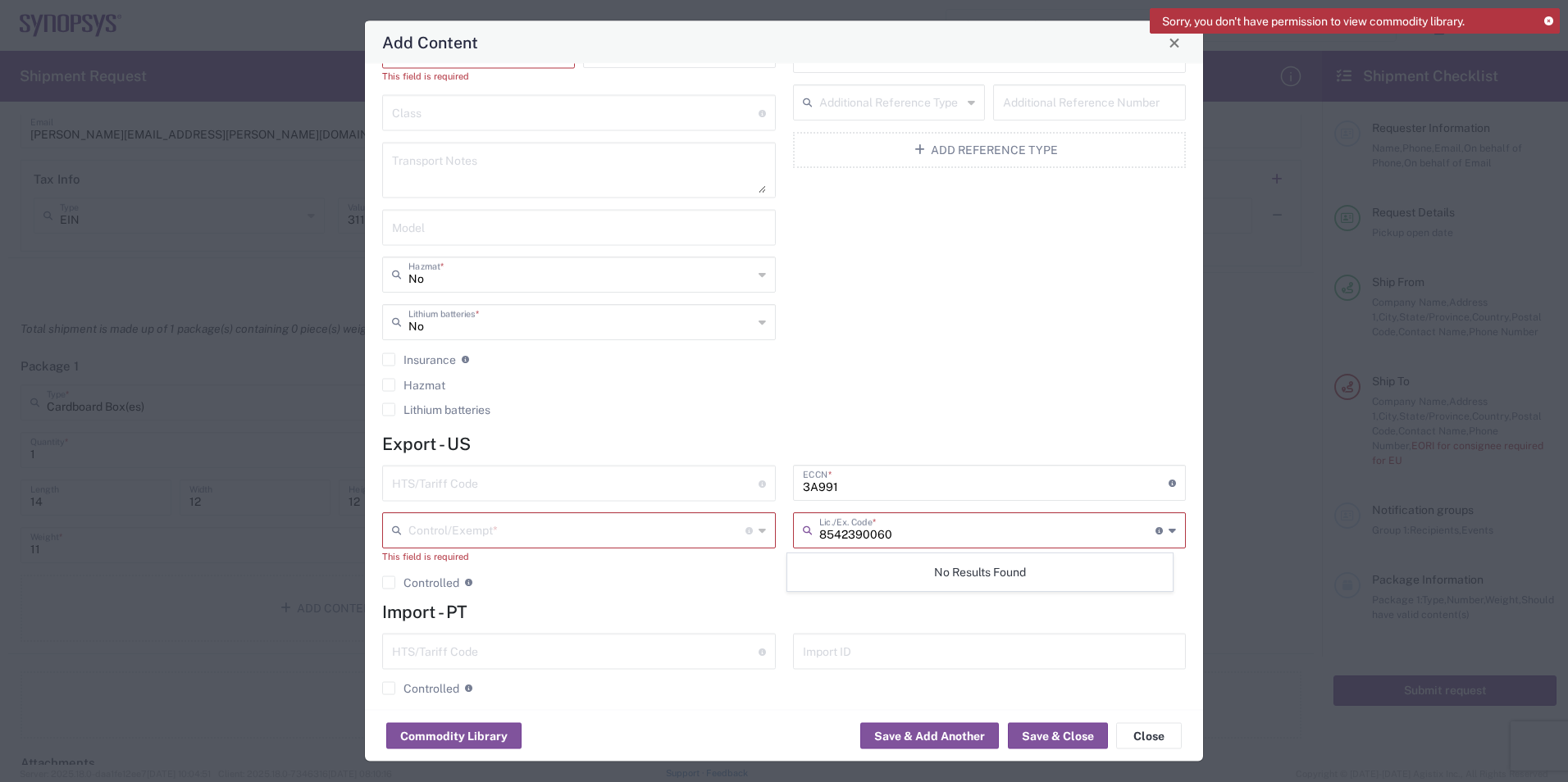
type input "8542390060"
click at [523, 585] on agx-checkbox-control "Controlled Governmental control of exports for statistical, strategic and suppl…" at bounding box center [579, 583] width 394 height 15
click at [868, 528] on input "text" at bounding box center [988, 530] width 338 height 29
click at [652, 541] on input "text" at bounding box center [577, 530] width 338 height 29
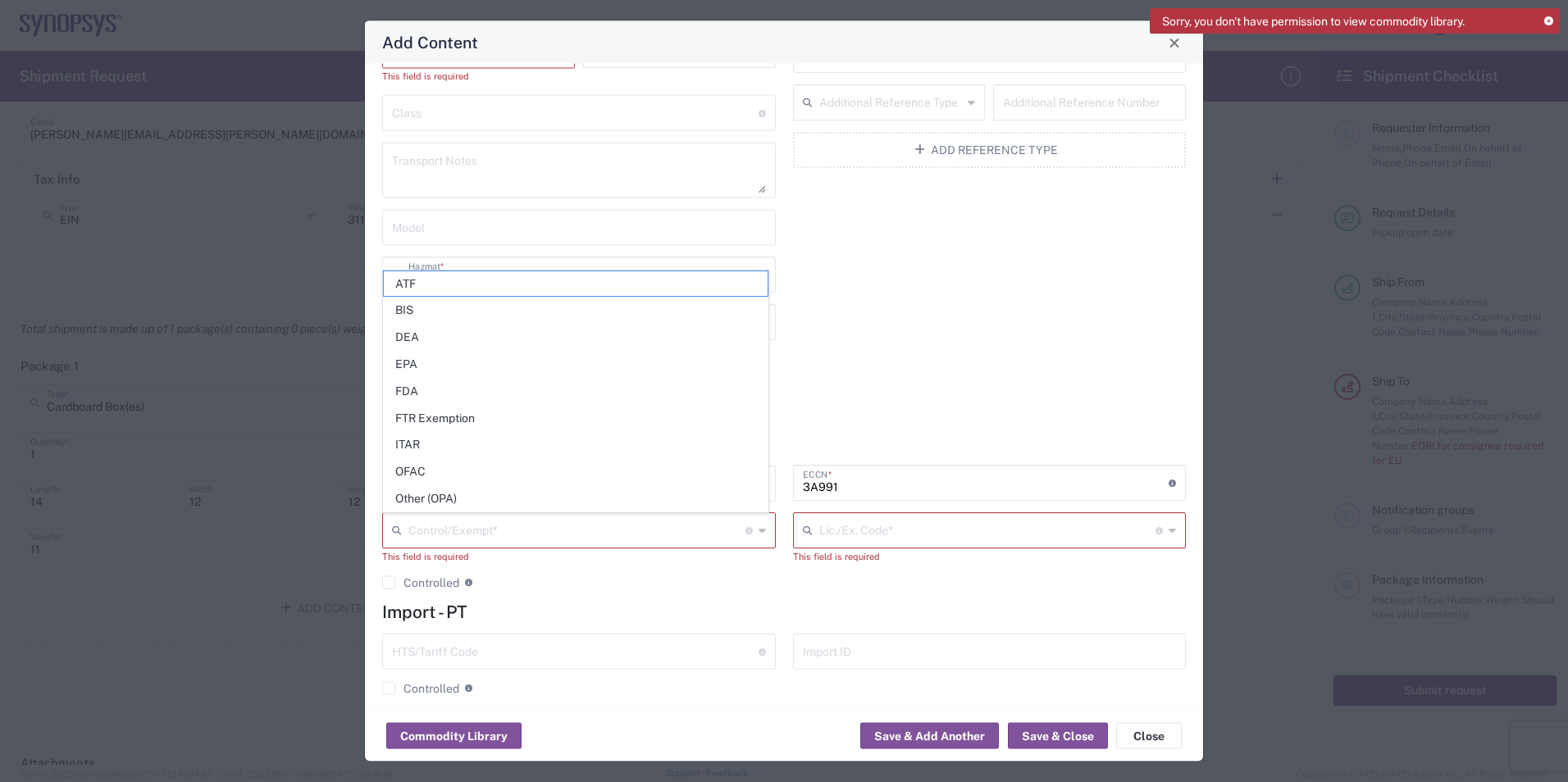
click at [611, 598] on div "HTS/Tariff Code 10-digit U.S. import and export statistical classification syst…" at bounding box center [579, 535] width 411 height 137
click at [494, 535] on input "text" at bounding box center [577, 530] width 338 height 29
drag, startPoint x: 446, startPoint y: 509, endPoint x: 681, endPoint y: 509, distance: 235.0
click at [446, 509] on span "Other (OPA)" at bounding box center [576, 499] width 384 height 26
type input "Other (OPA)"
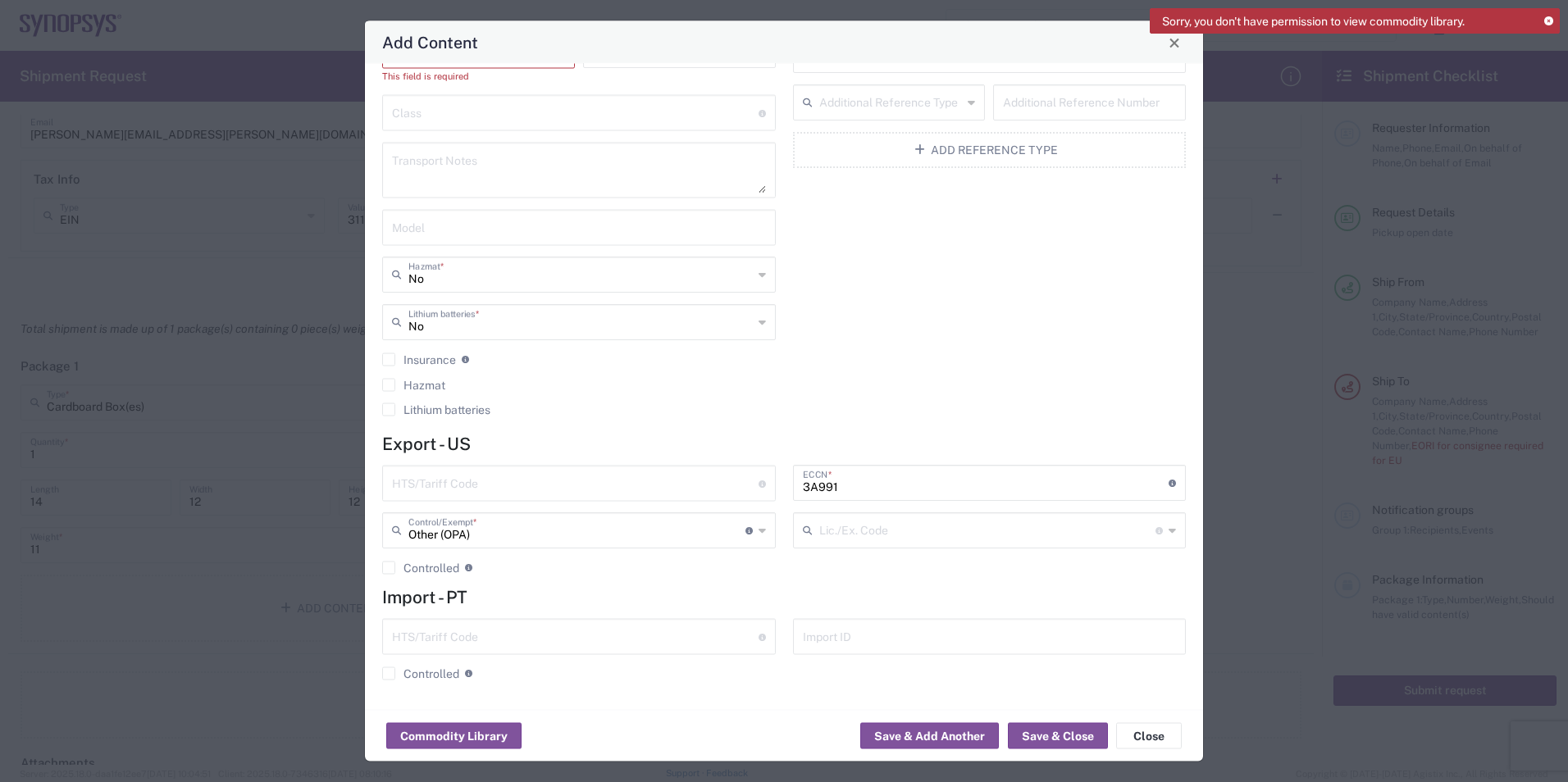
click at [997, 520] on input "text" at bounding box center [988, 530] width 338 height 29
paste input "8542390060"
type input "8542390060"
click at [1038, 737] on button "Save & Close" at bounding box center [1057, 736] width 100 height 27
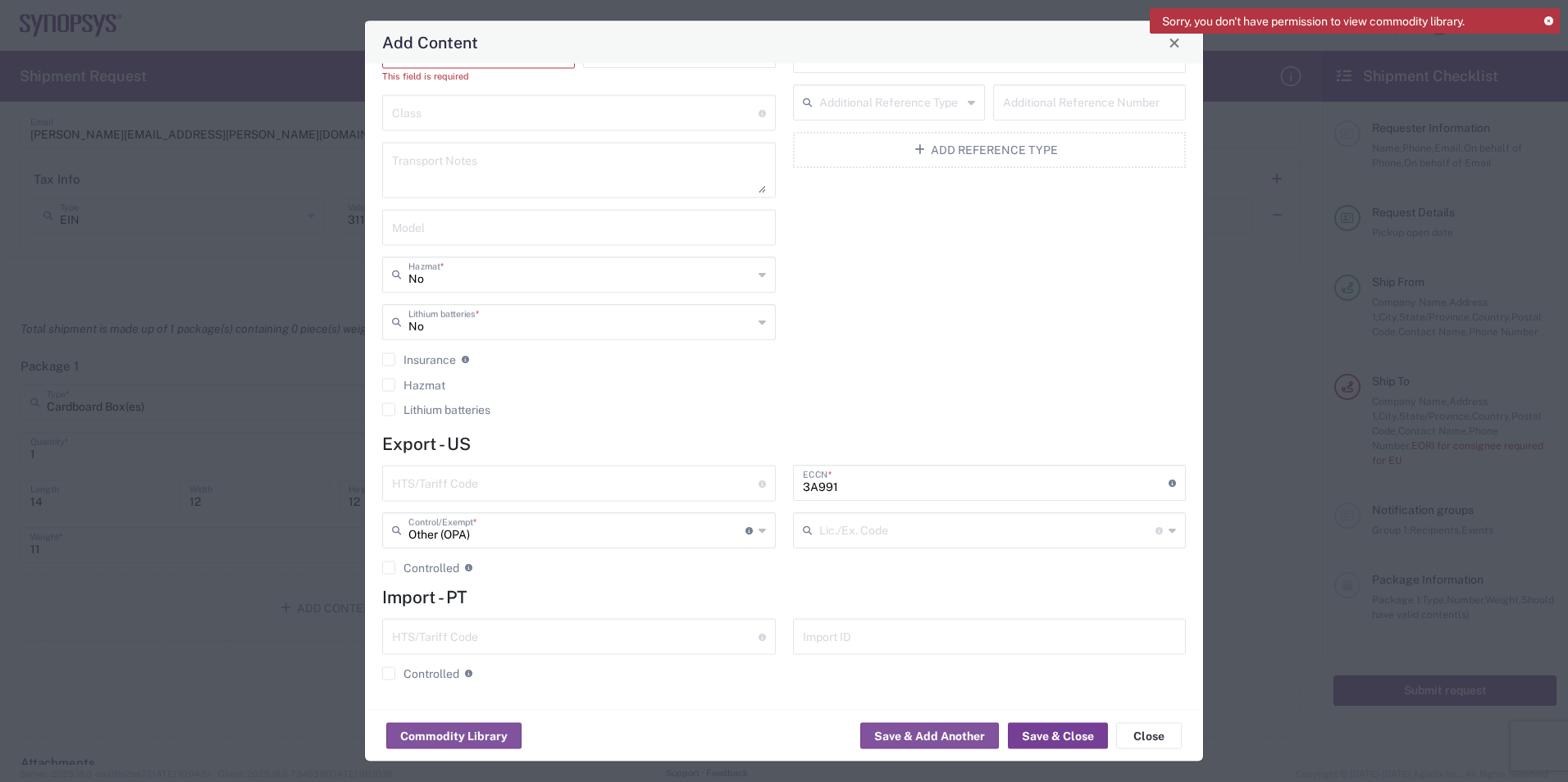
click at [1037, 737] on button "Save & Close" at bounding box center [1057, 736] width 100 height 27
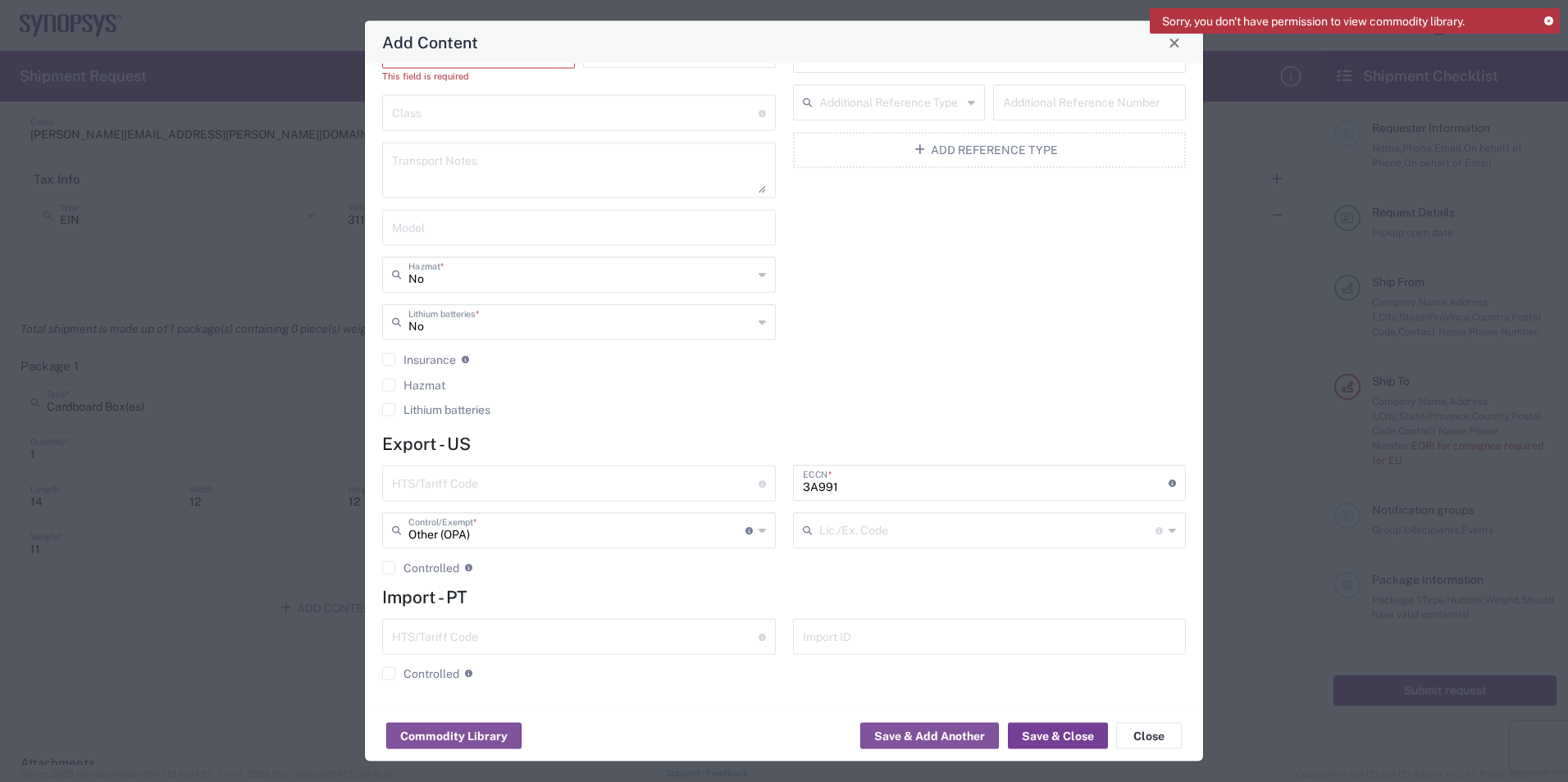
click at [1037, 737] on button "Save & Close" at bounding box center [1057, 736] width 100 height 27
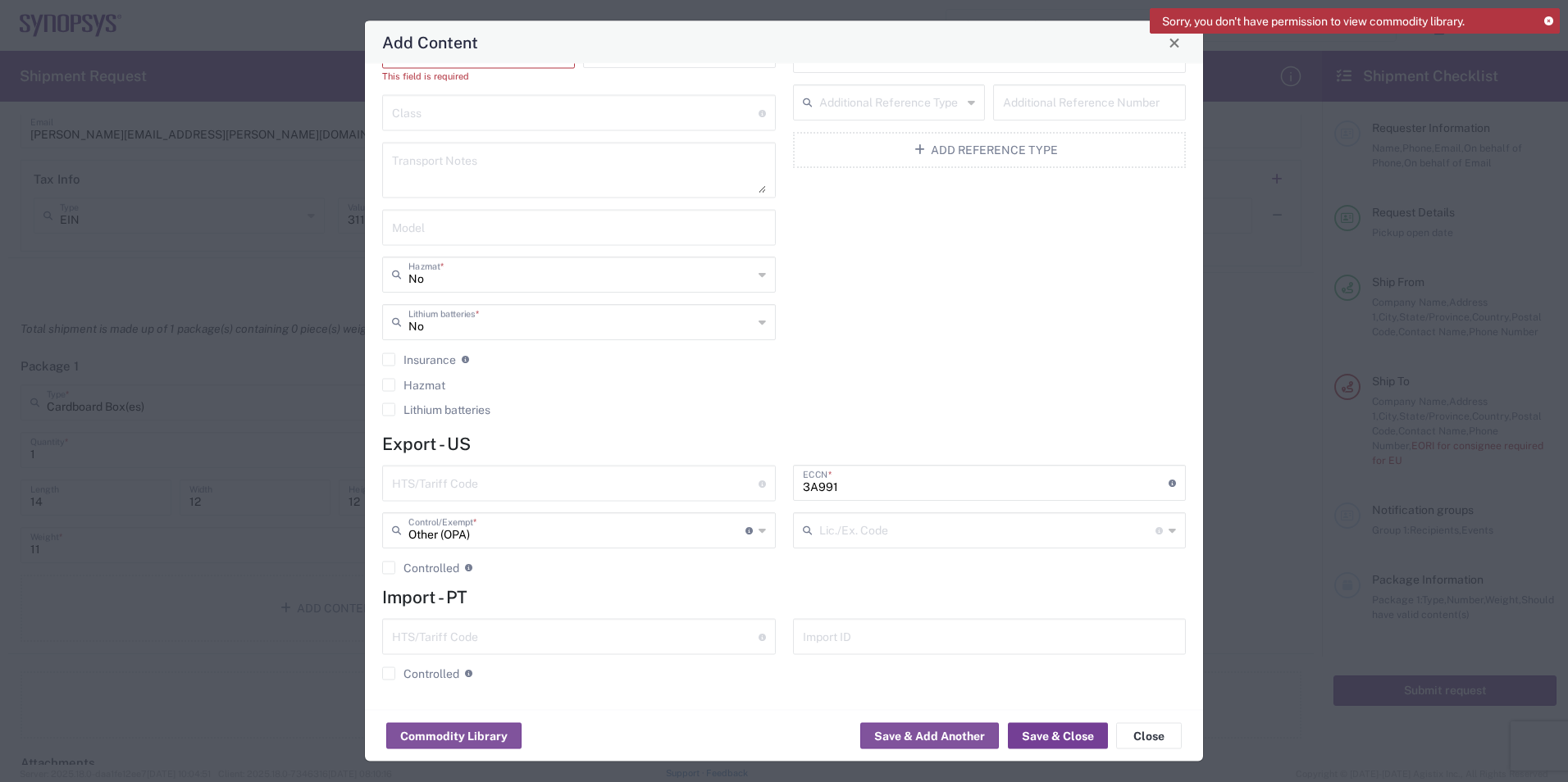
click at [1037, 737] on button "Save & Close" at bounding box center [1057, 736] width 100 height 27
click at [1551, 20] on icon at bounding box center [1548, 21] width 9 height 9
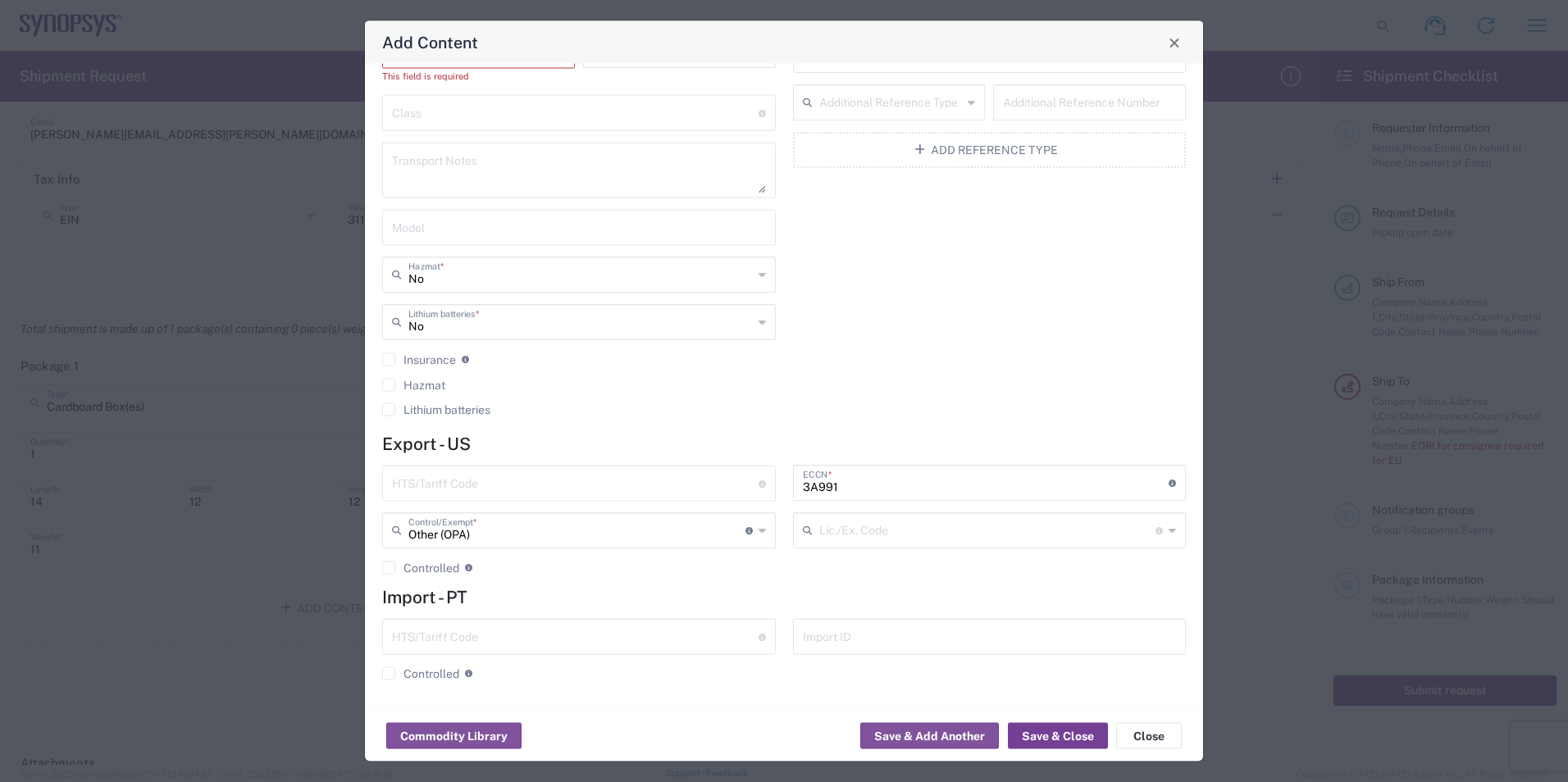
click at [1097, 727] on button "Save & Close" at bounding box center [1057, 736] width 100 height 27
click at [1098, 731] on button "Save & Close" at bounding box center [1057, 736] width 100 height 27
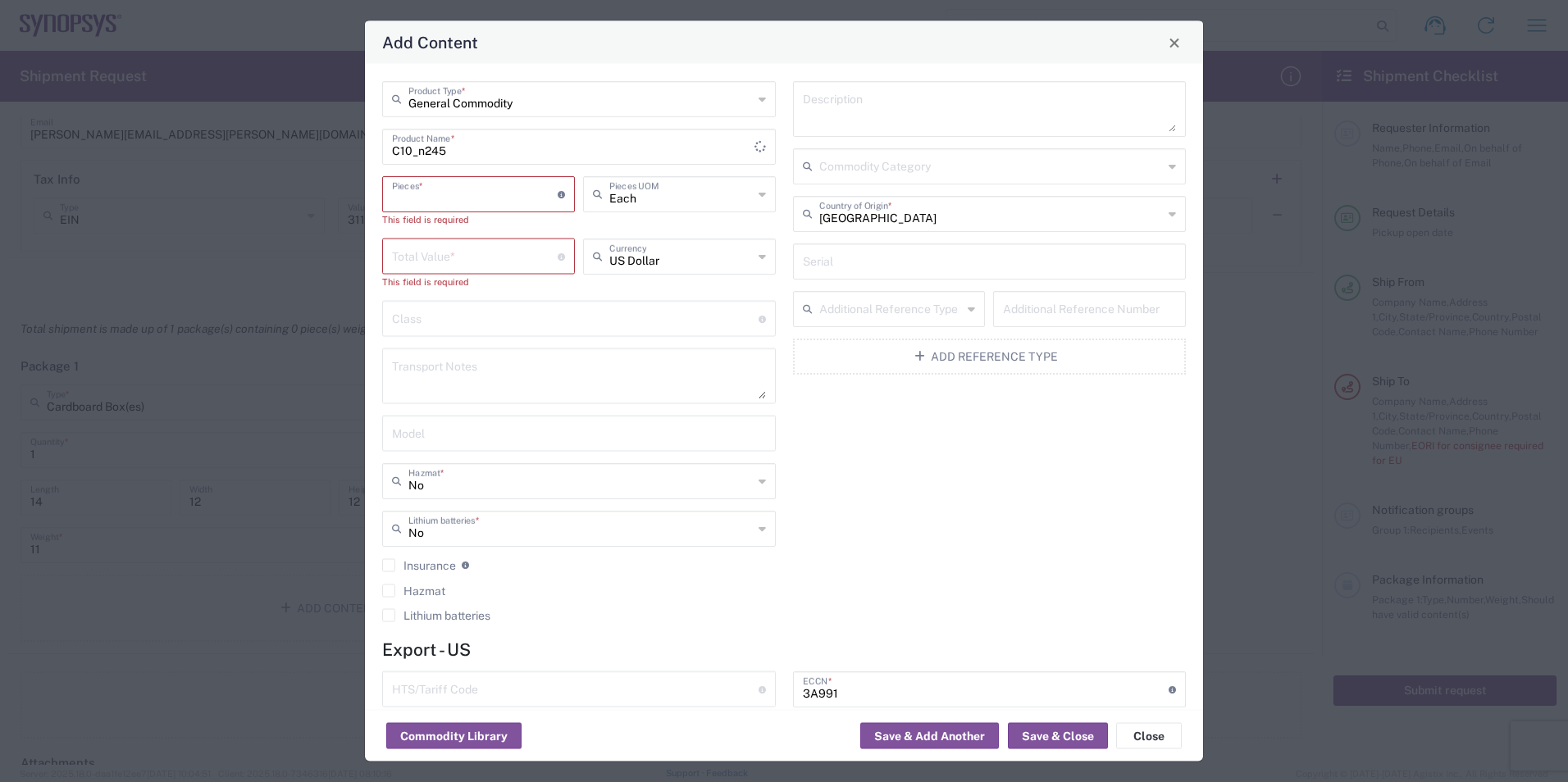
click at [466, 194] on input "number" at bounding box center [474, 193] width 165 height 29
type input "0"
click at [473, 251] on input "number" at bounding box center [474, 241] width 165 height 29
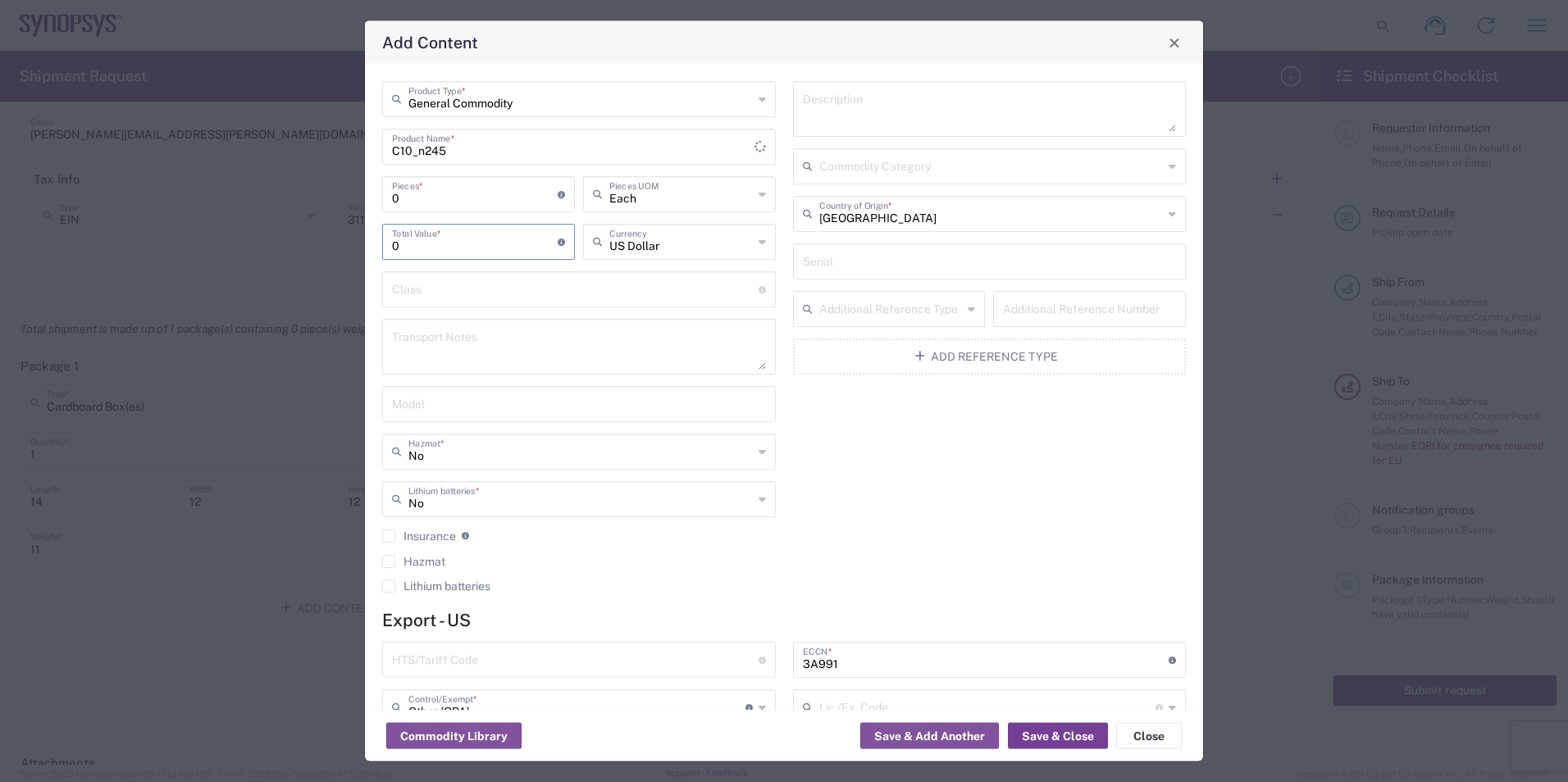
type input "0"
click at [1063, 736] on button "Save & Close" at bounding box center [1057, 736] width 100 height 27
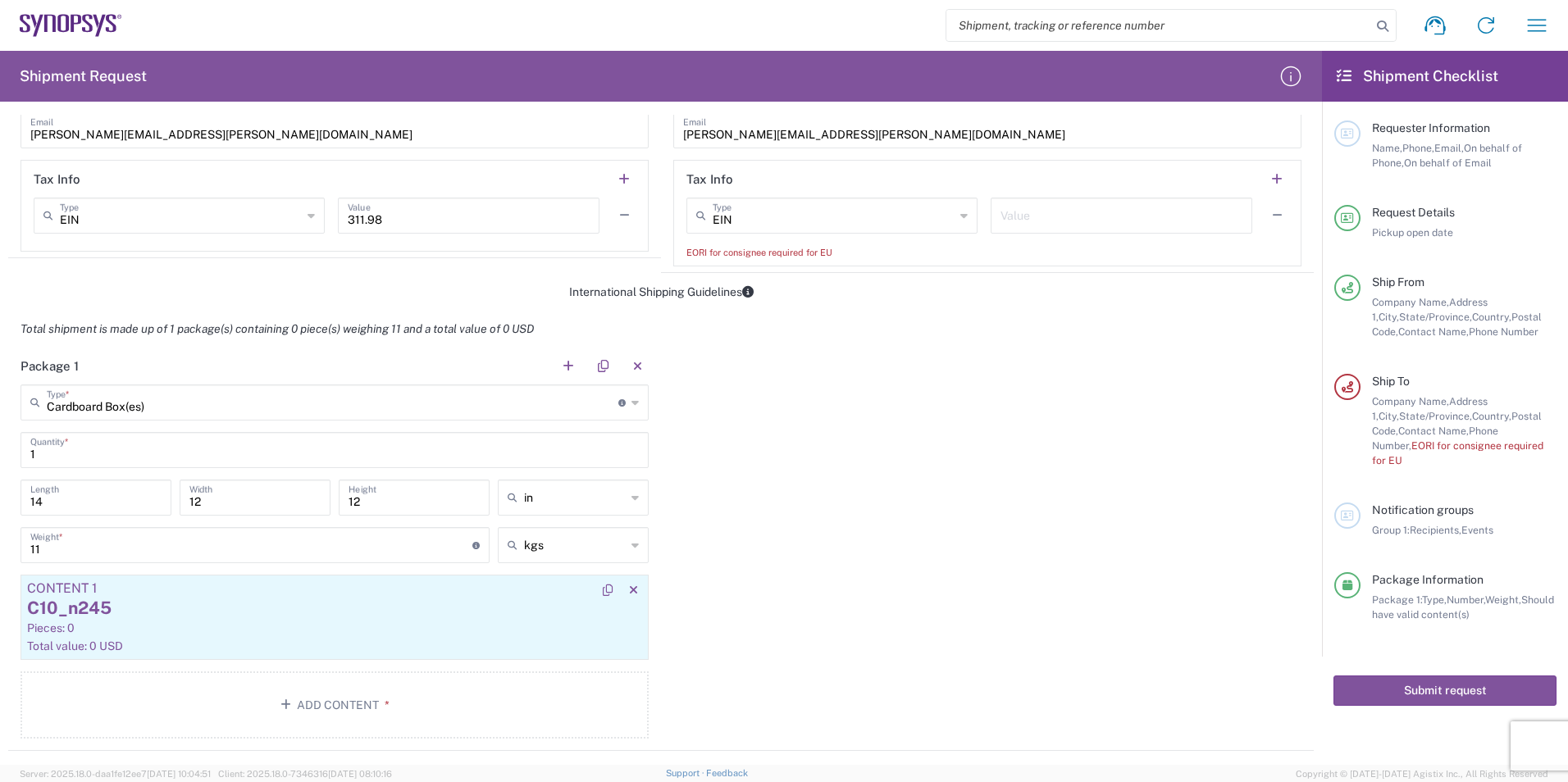
click at [97, 605] on div "C10_n245" at bounding box center [334, 608] width 615 height 25
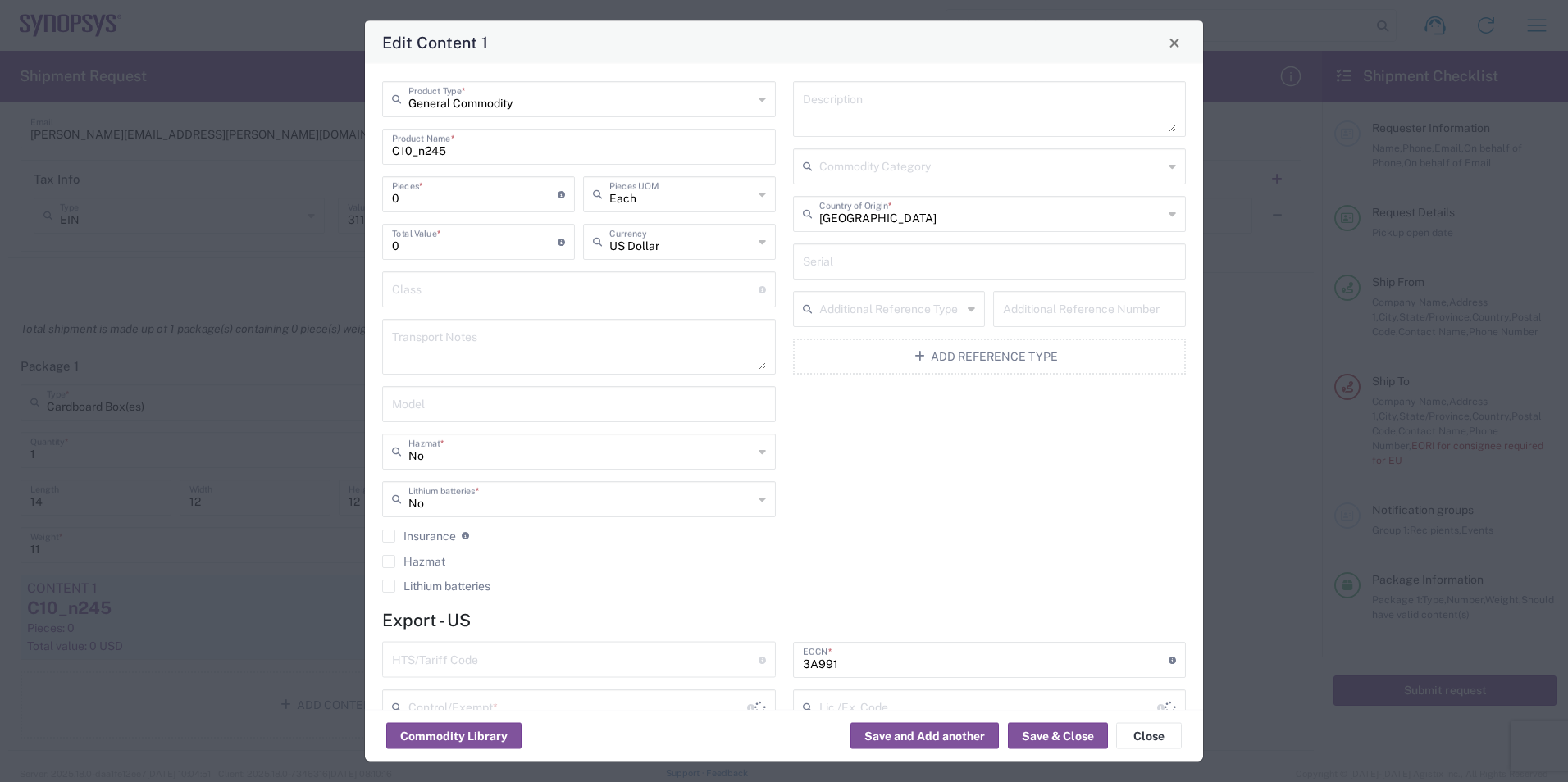
type input "Other (OPA)"
click at [1044, 734] on button "Save & Close" at bounding box center [1057, 736] width 100 height 27
